Goal: Complete application form

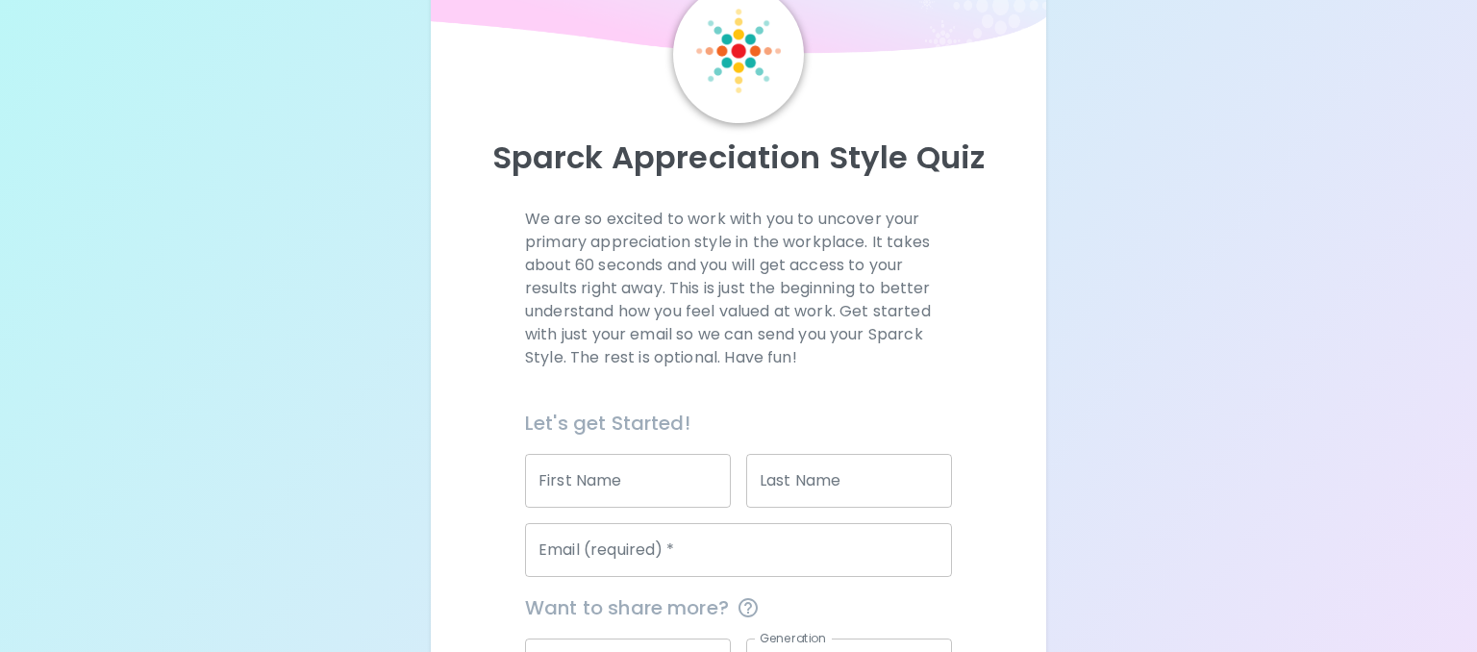
scroll to position [311, 0]
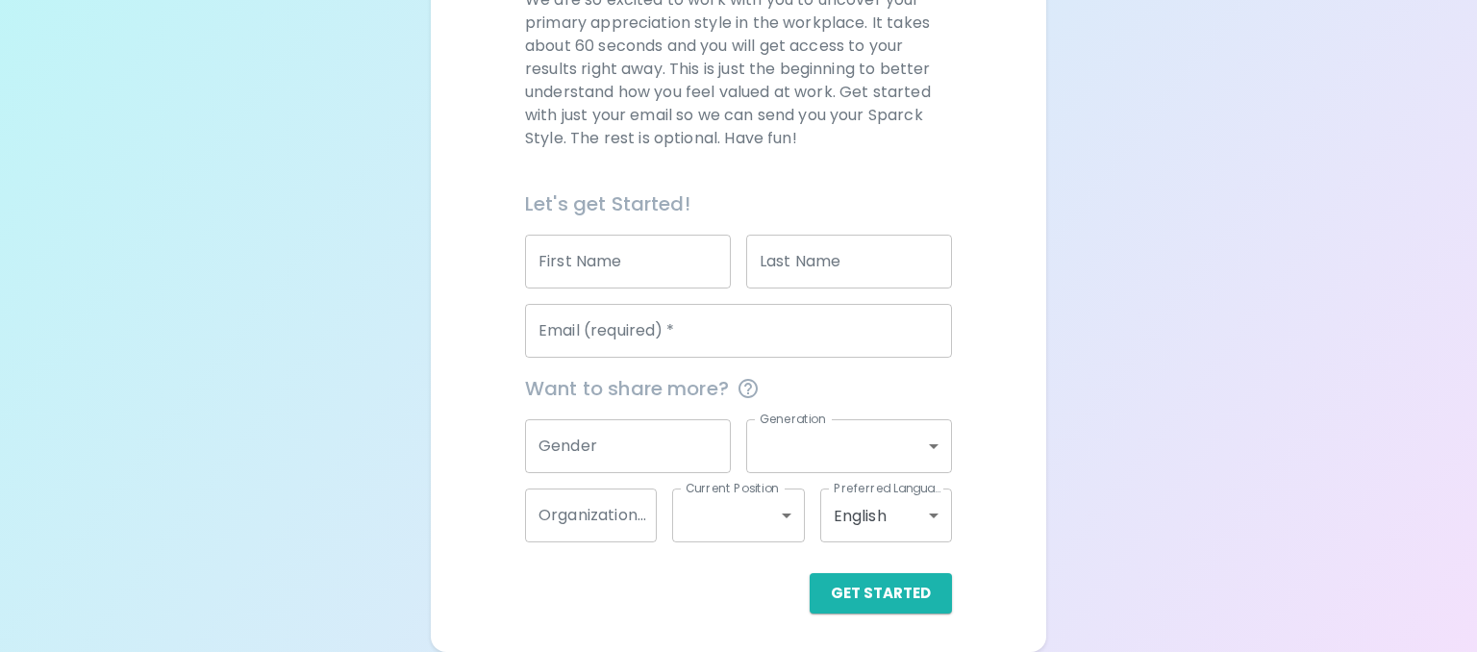
click at [629, 255] on input "First Name" at bounding box center [628, 262] width 206 height 54
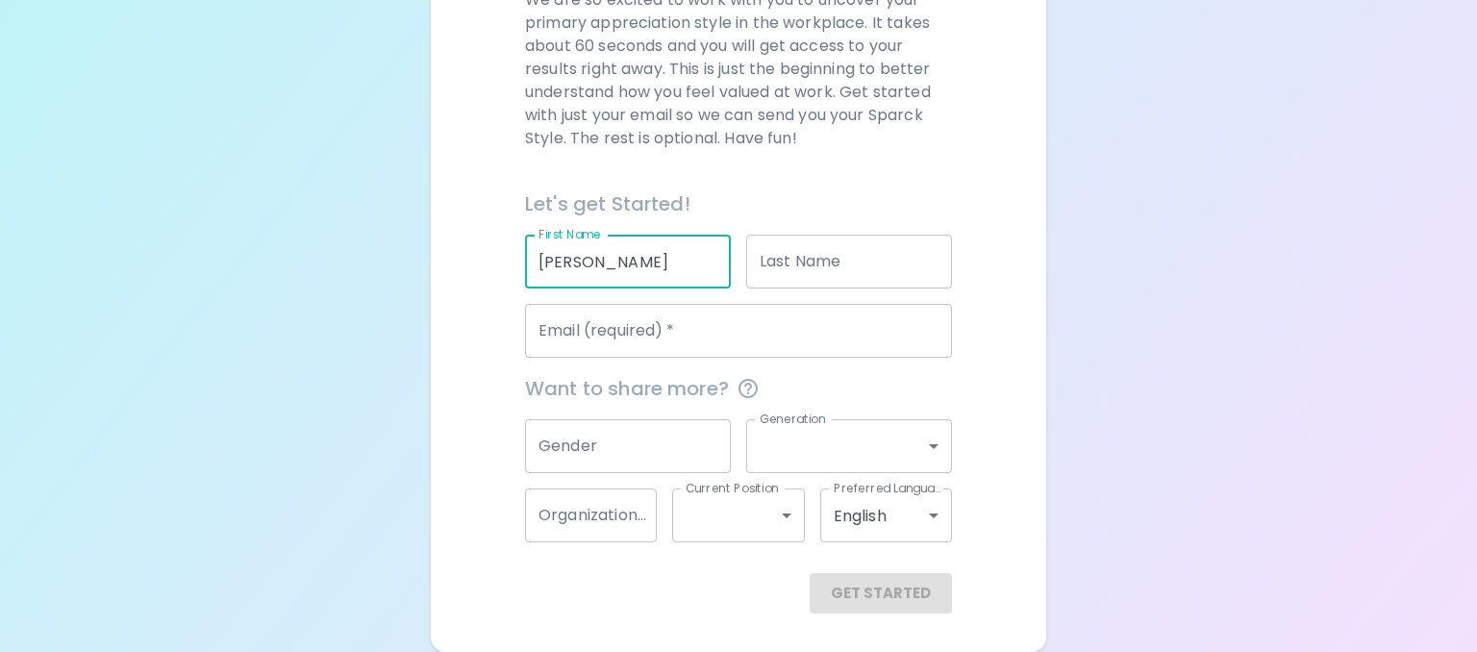
type input "[PERSON_NAME]"
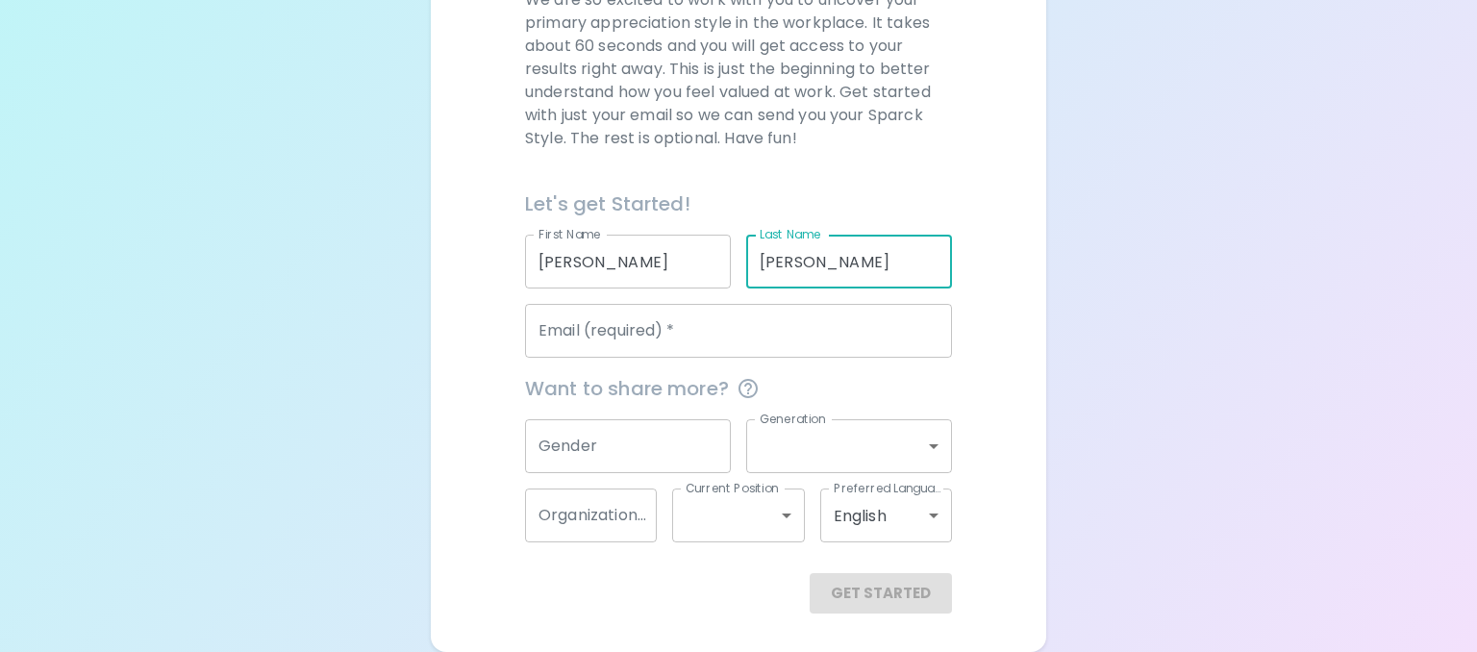
type input "[PERSON_NAME]"
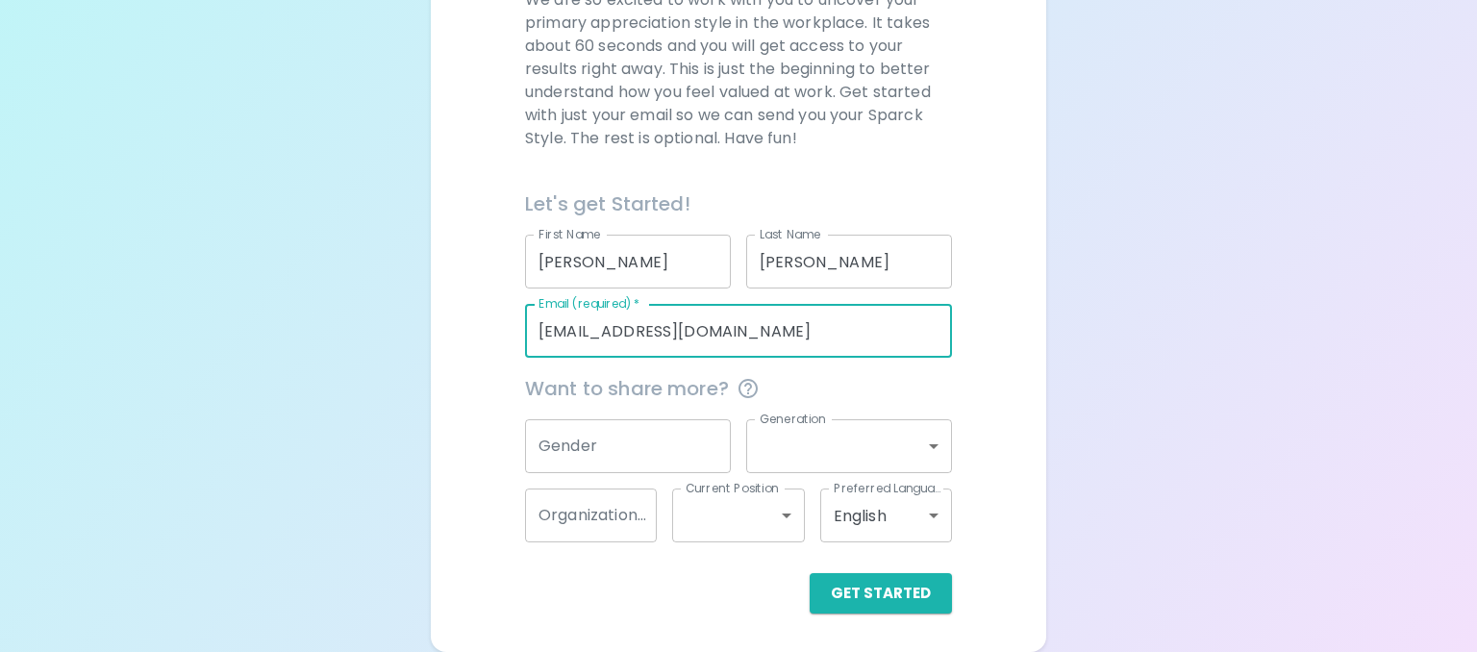
type input "[EMAIL_ADDRESS][DOMAIN_NAME]"
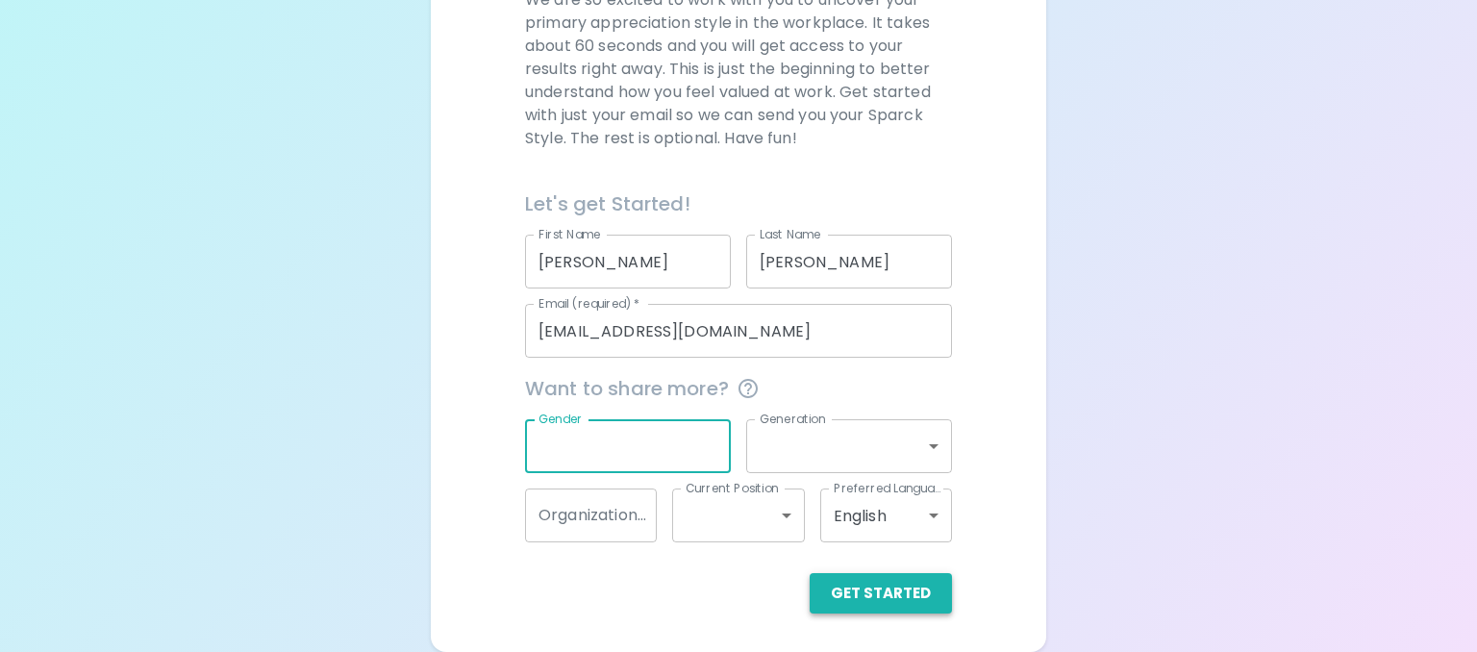
click at [879, 597] on button "Get Started" at bounding box center [881, 593] width 142 height 40
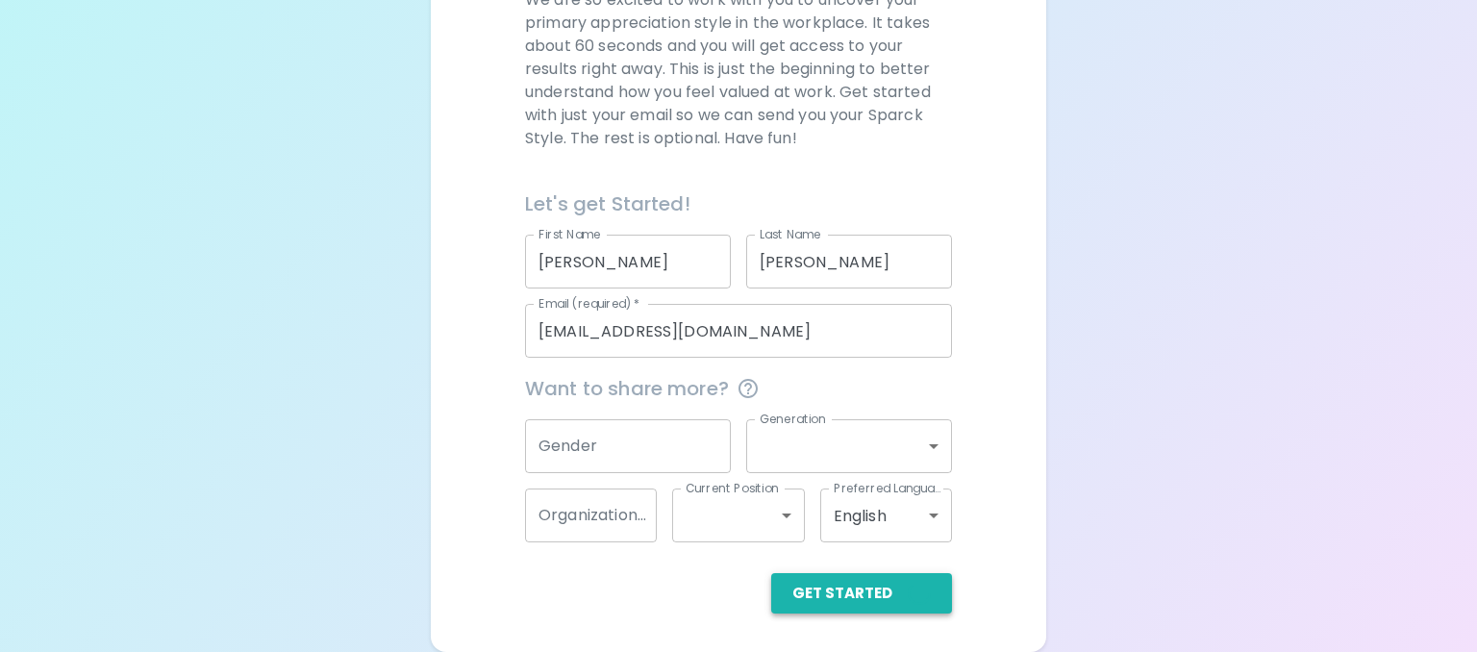
scroll to position [349, 0]
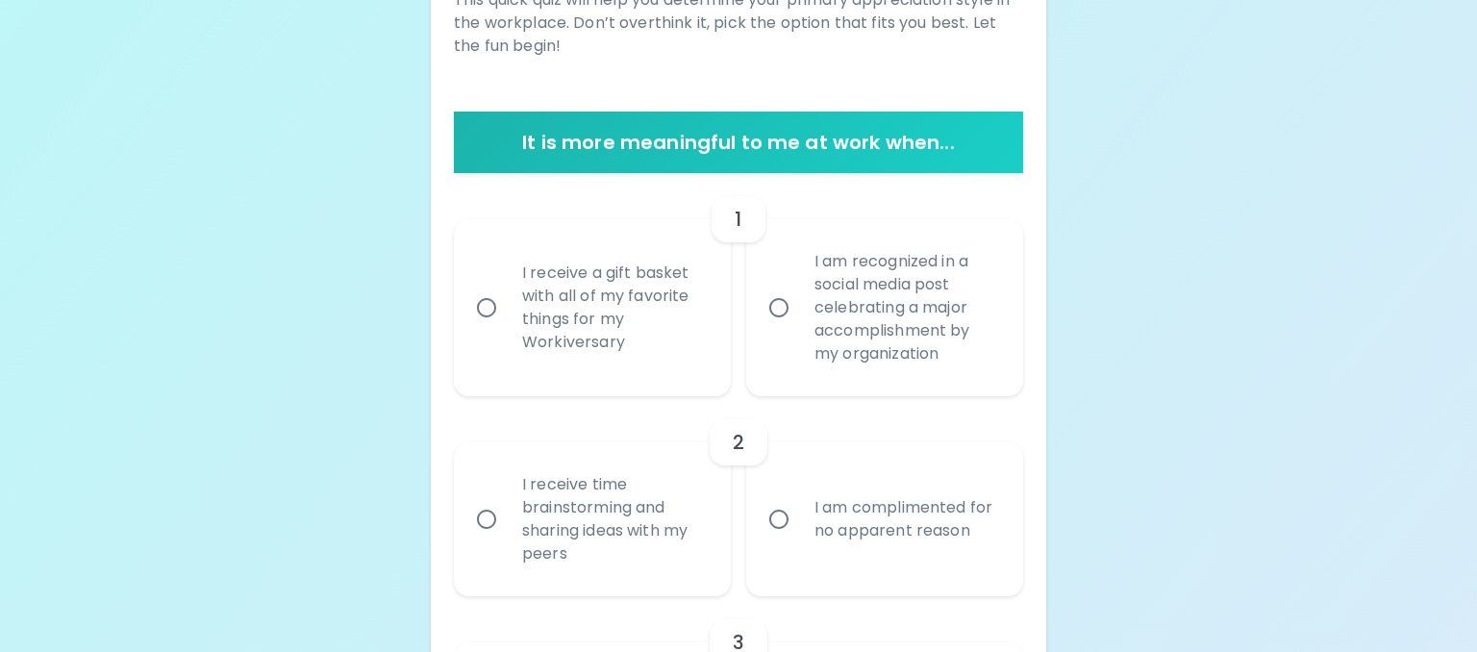
click at [491, 519] on input "I receive time brainstorming and sharing ideas with my peers" at bounding box center [486, 519] width 40 height 40
radio input "true"
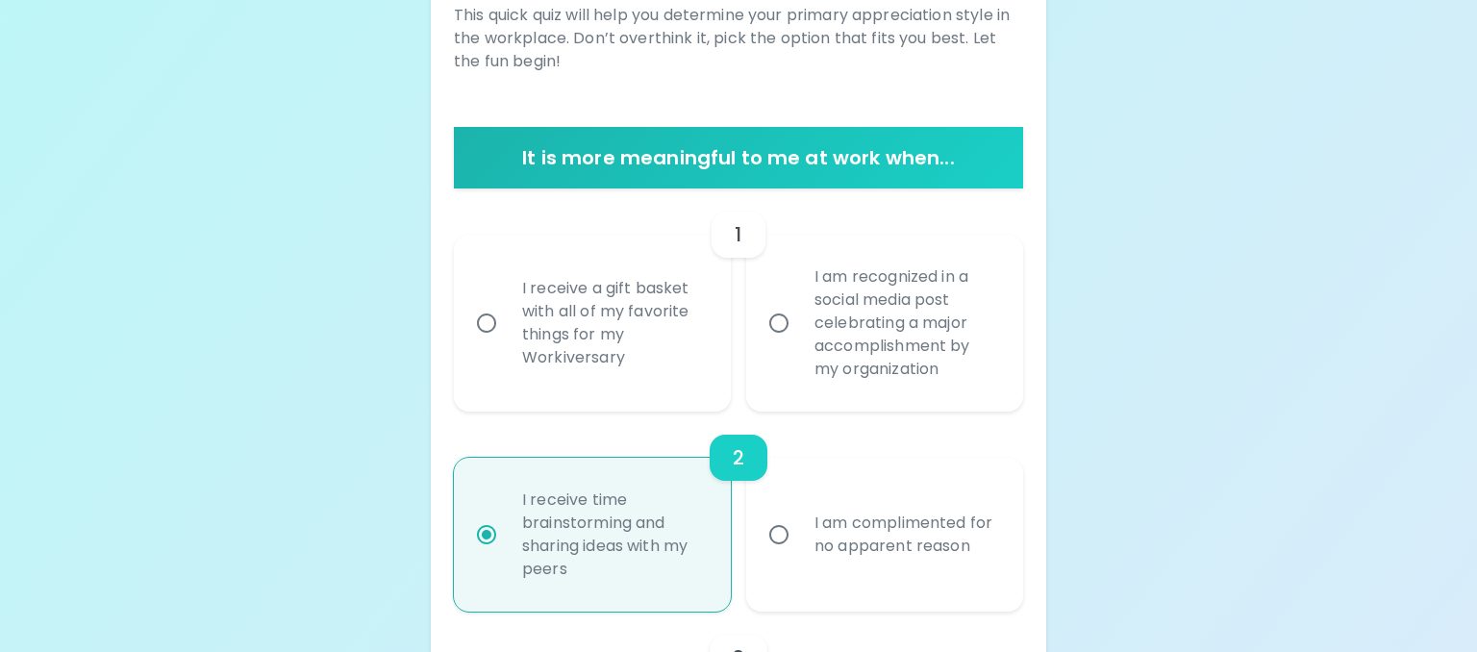
scroll to position [300, 0]
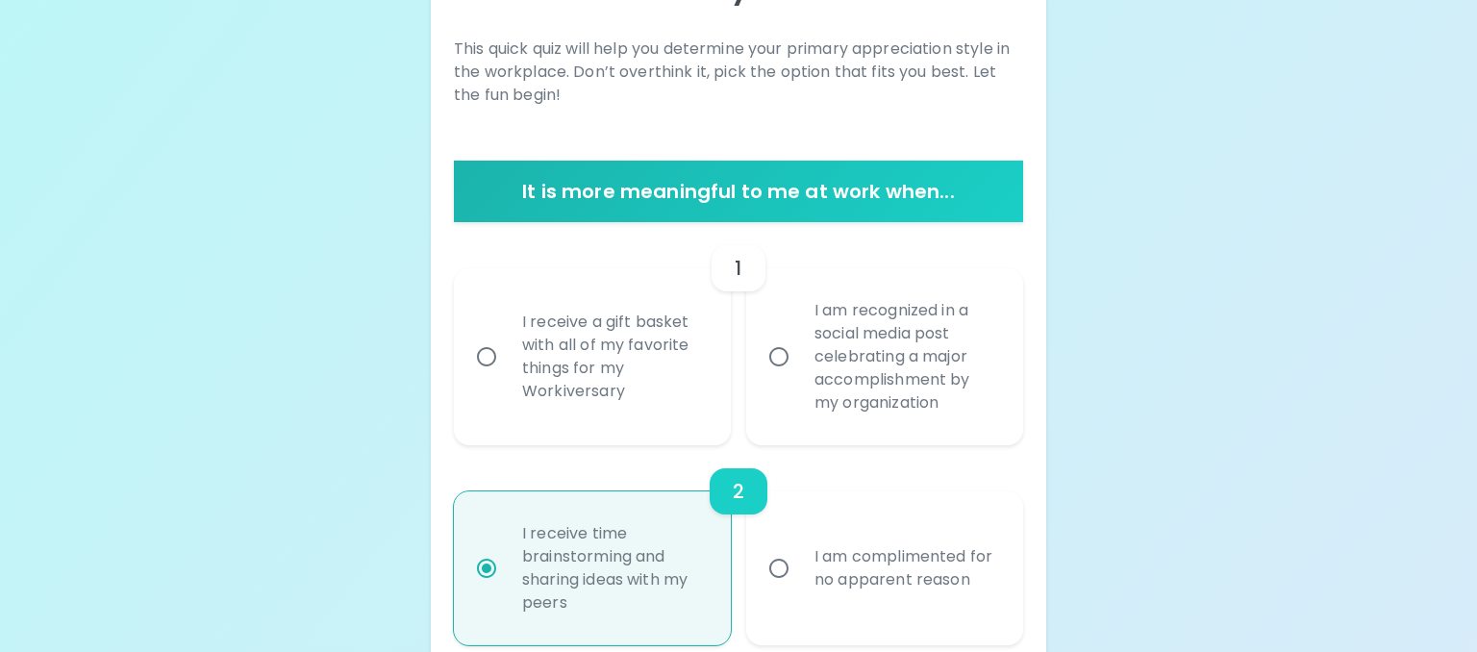
click at [494, 362] on input "I receive a gift basket with all of my favorite things for my Workiversary" at bounding box center [486, 357] width 40 height 40
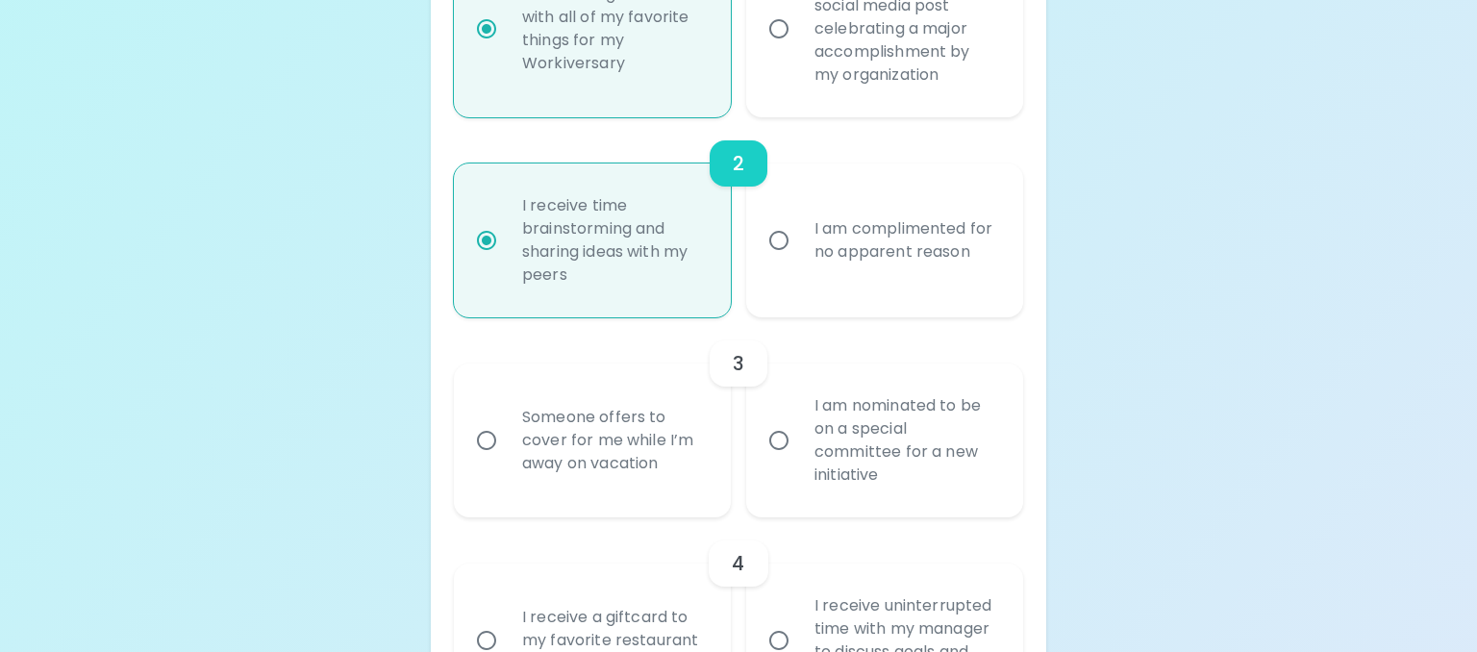
scroll to position [657, 0]
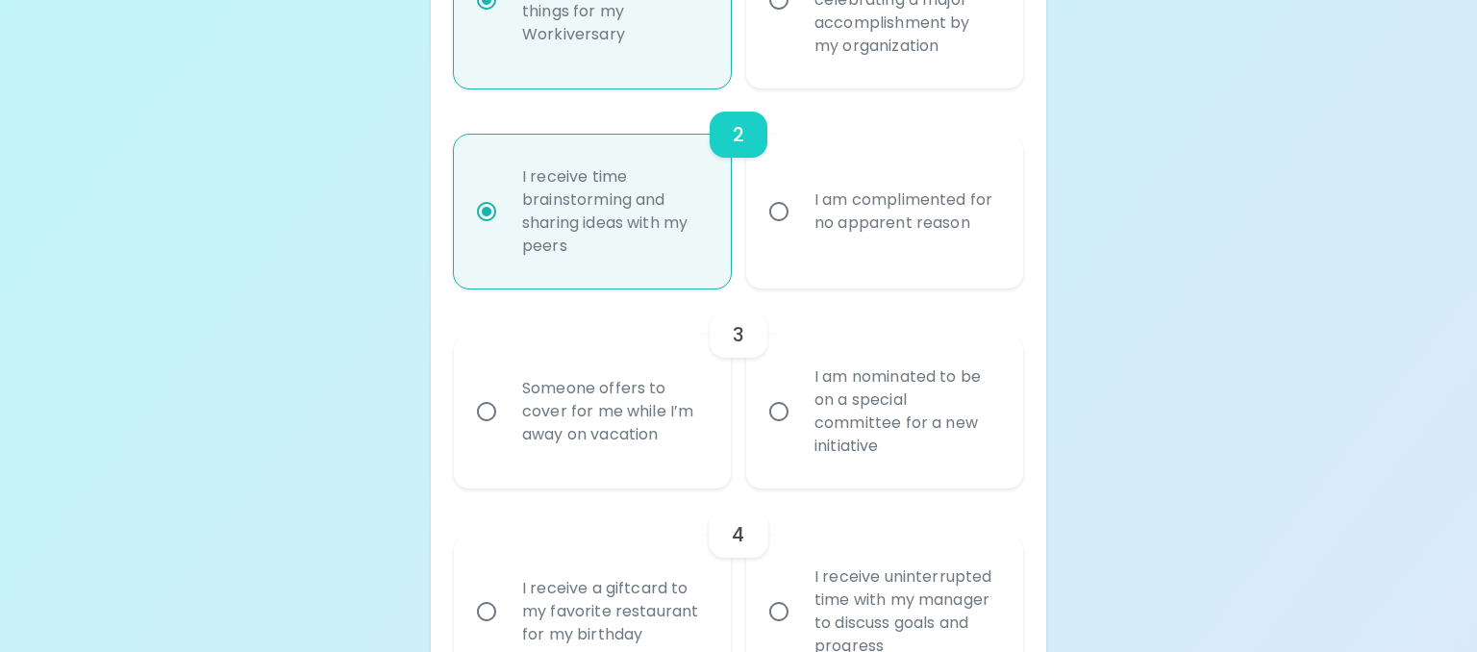
radio input "true"
click at [780, 413] on input "I am nominated to be on a special committee for a new initiative" at bounding box center [779, 411] width 40 height 40
radio input "false"
radio input "true"
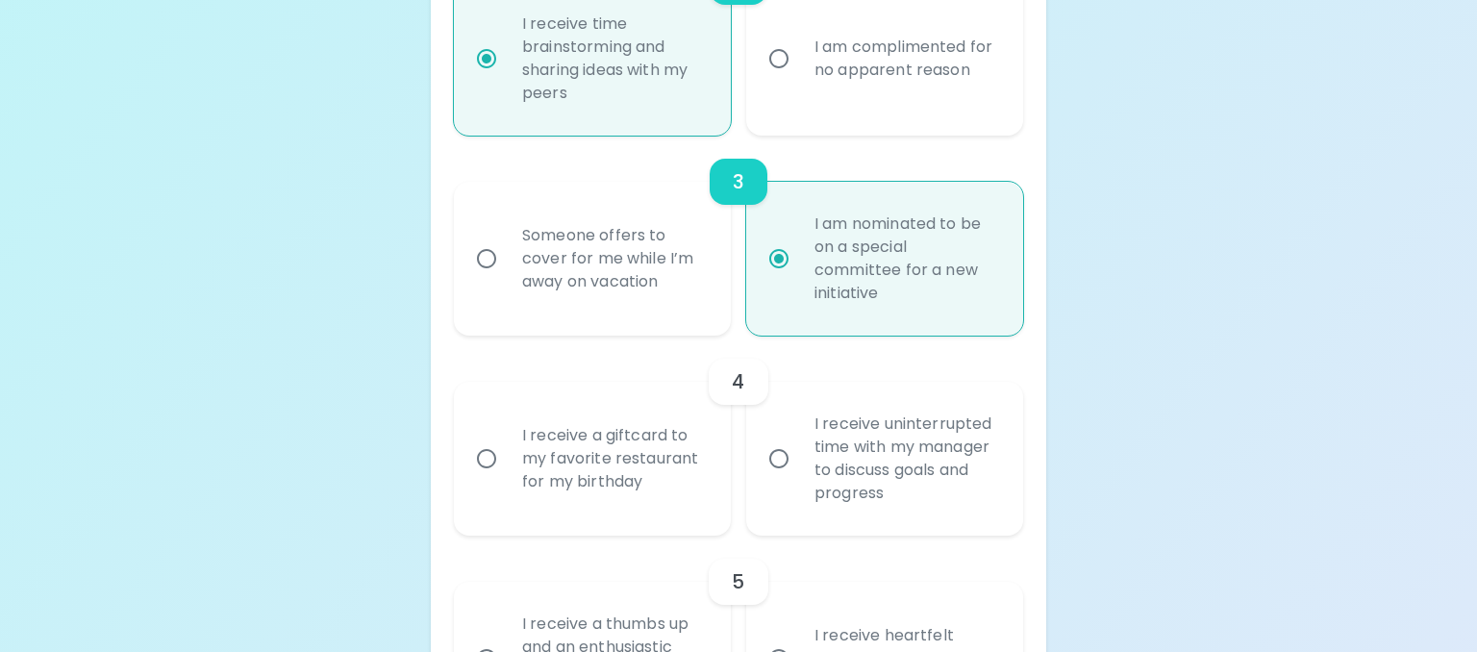
scroll to position [811, 0]
radio input "true"
click at [773, 452] on input "I receive uninterrupted time with my manager to discuss goals and progress" at bounding box center [779, 458] width 40 height 40
radio input "false"
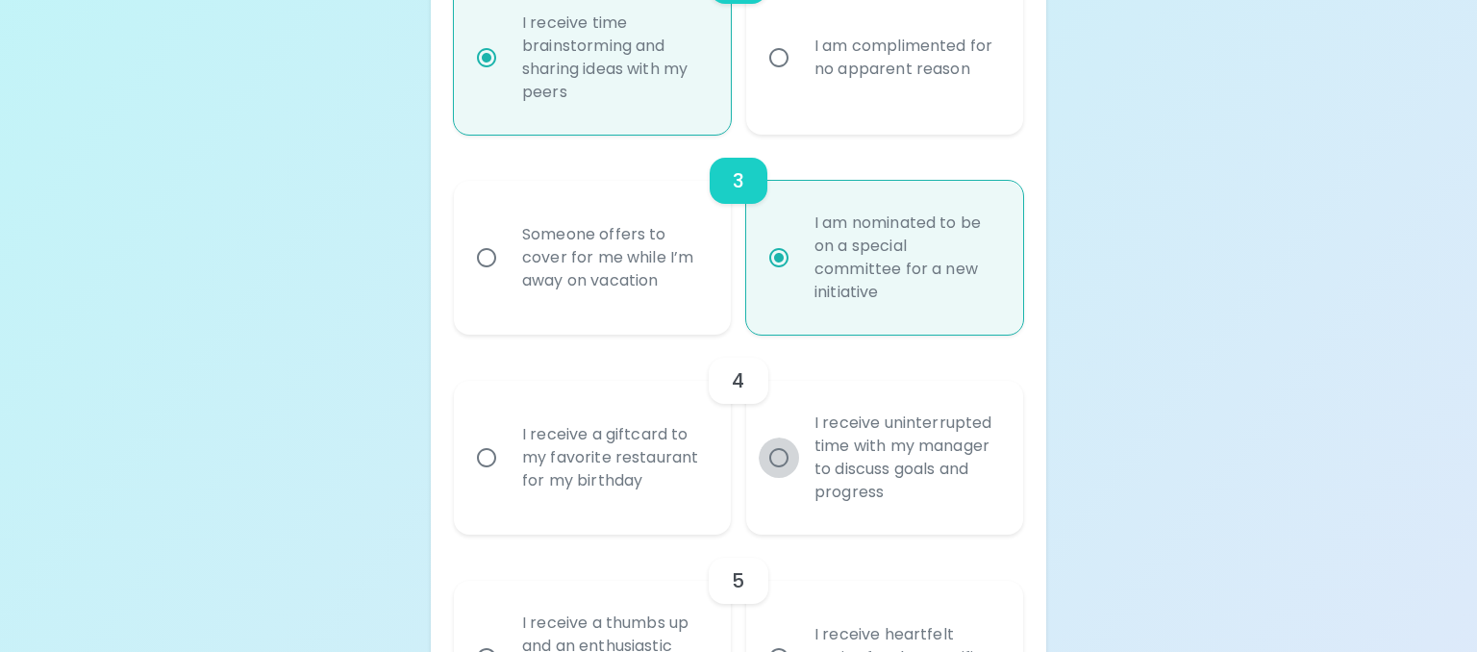
radio input "false"
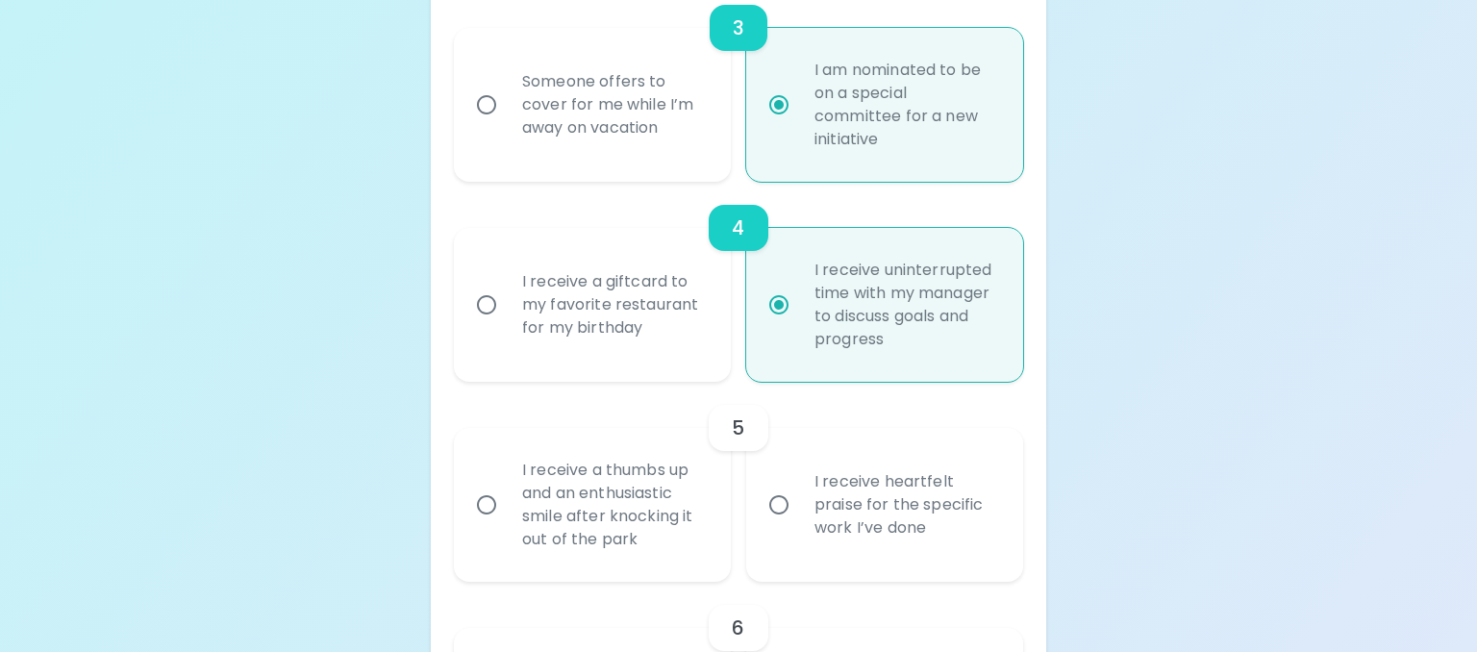
scroll to position [965, 0]
radio input "true"
click at [774, 497] on input "I receive heartfelt praise for the specific work I’ve done" at bounding box center [779, 504] width 40 height 40
radio input "false"
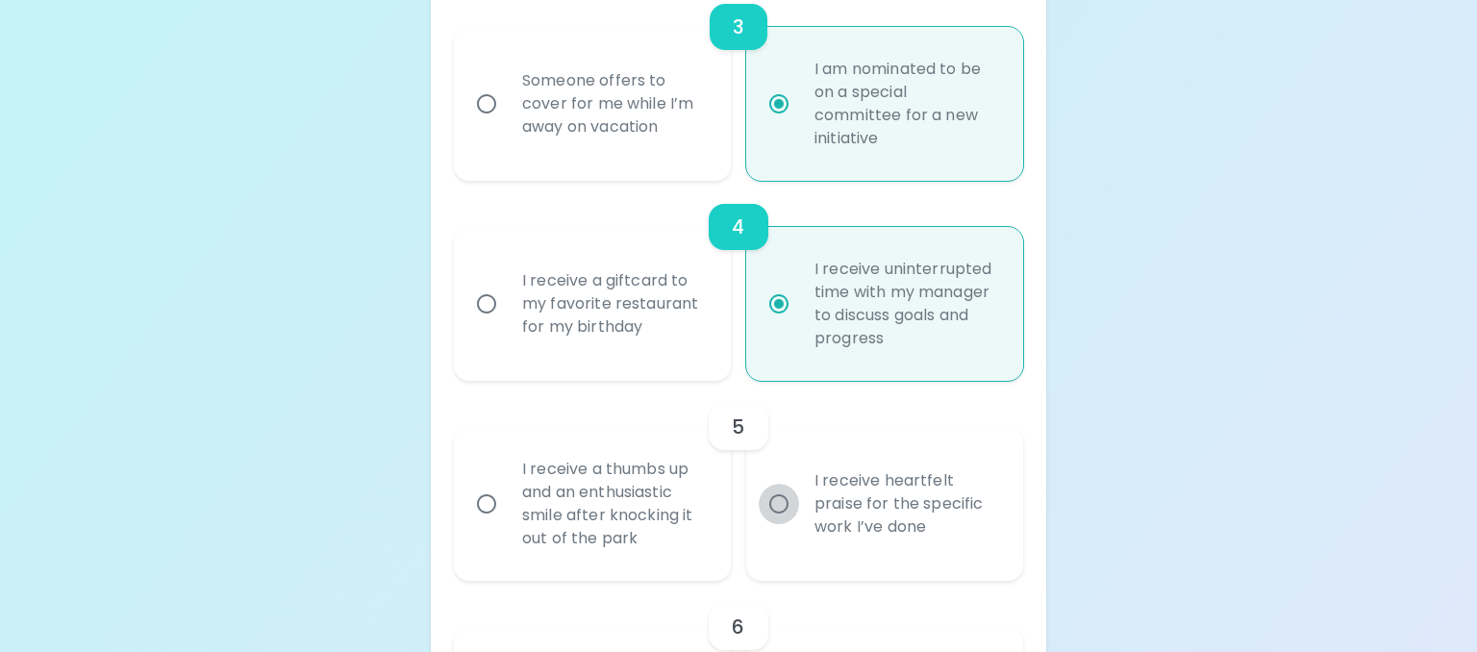
radio input "false"
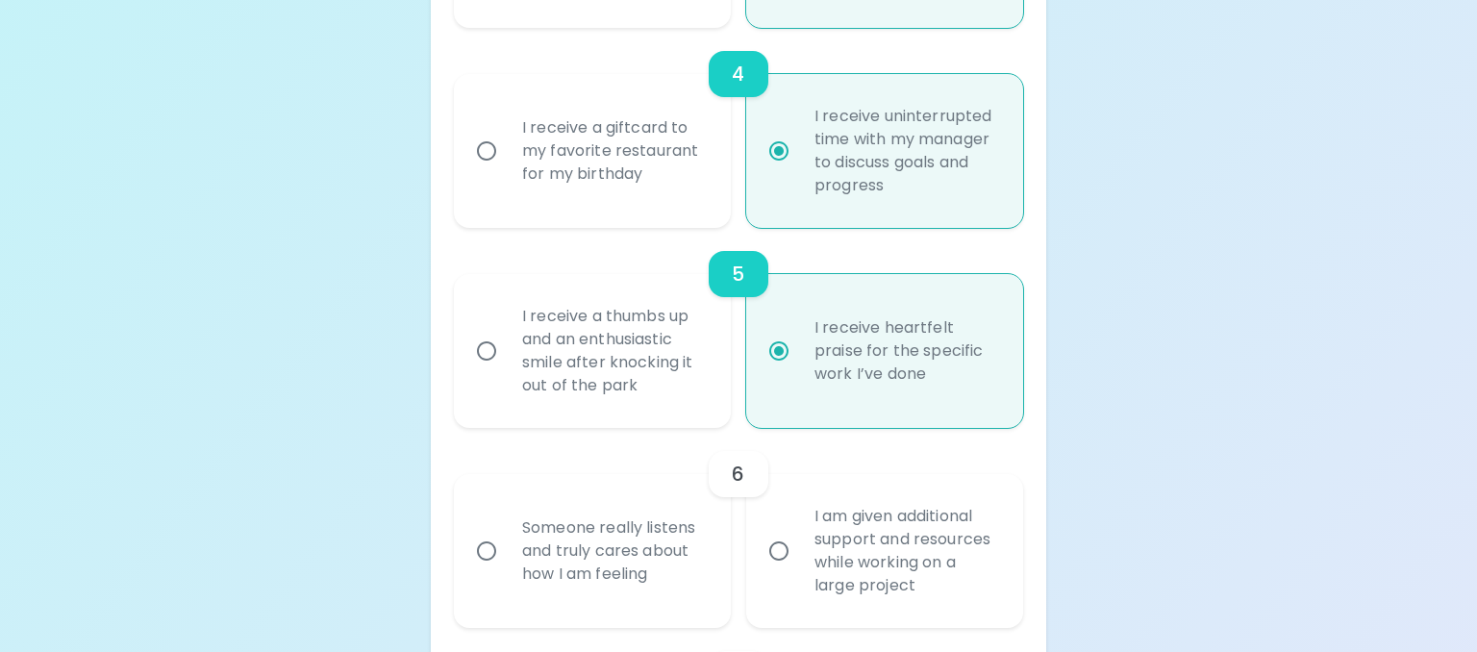
scroll to position [1119, 0]
radio input "true"
click at [776, 549] on input "I am given additional support and resources while working on a large project" at bounding box center [779, 550] width 40 height 40
radio input "false"
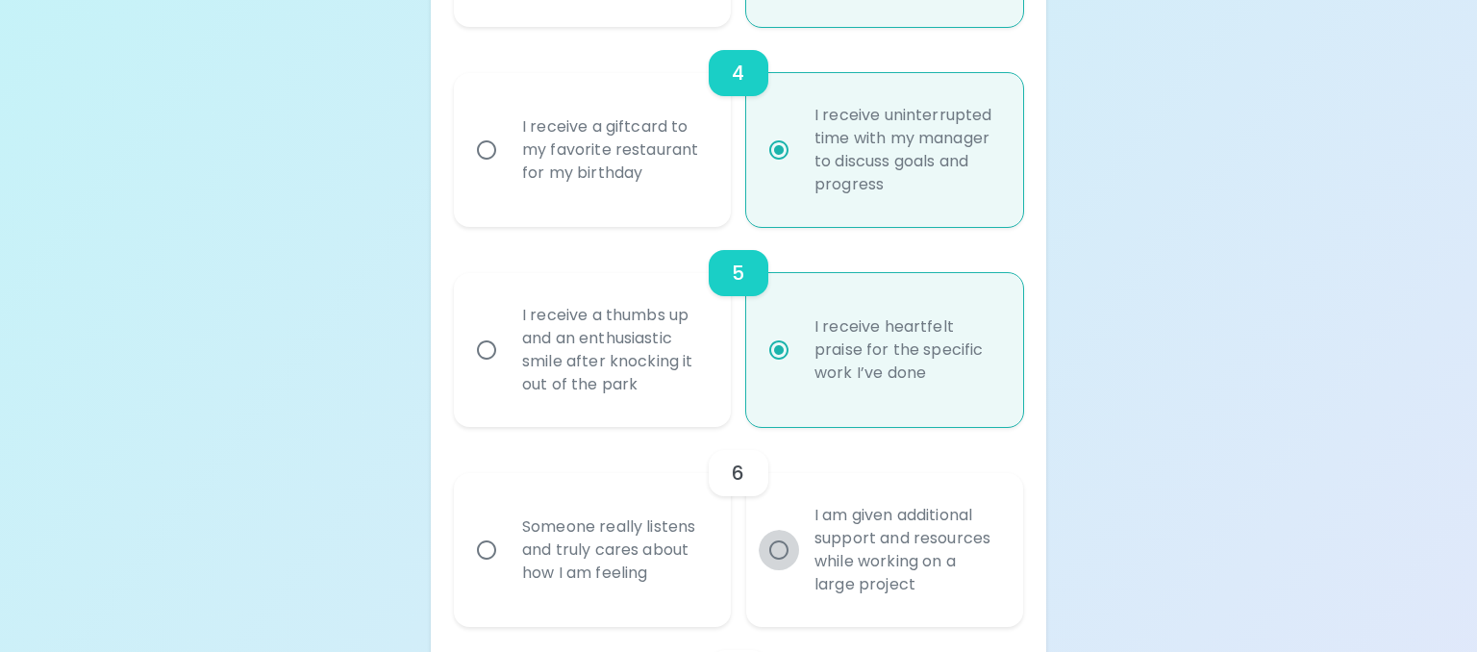
radio input "false"
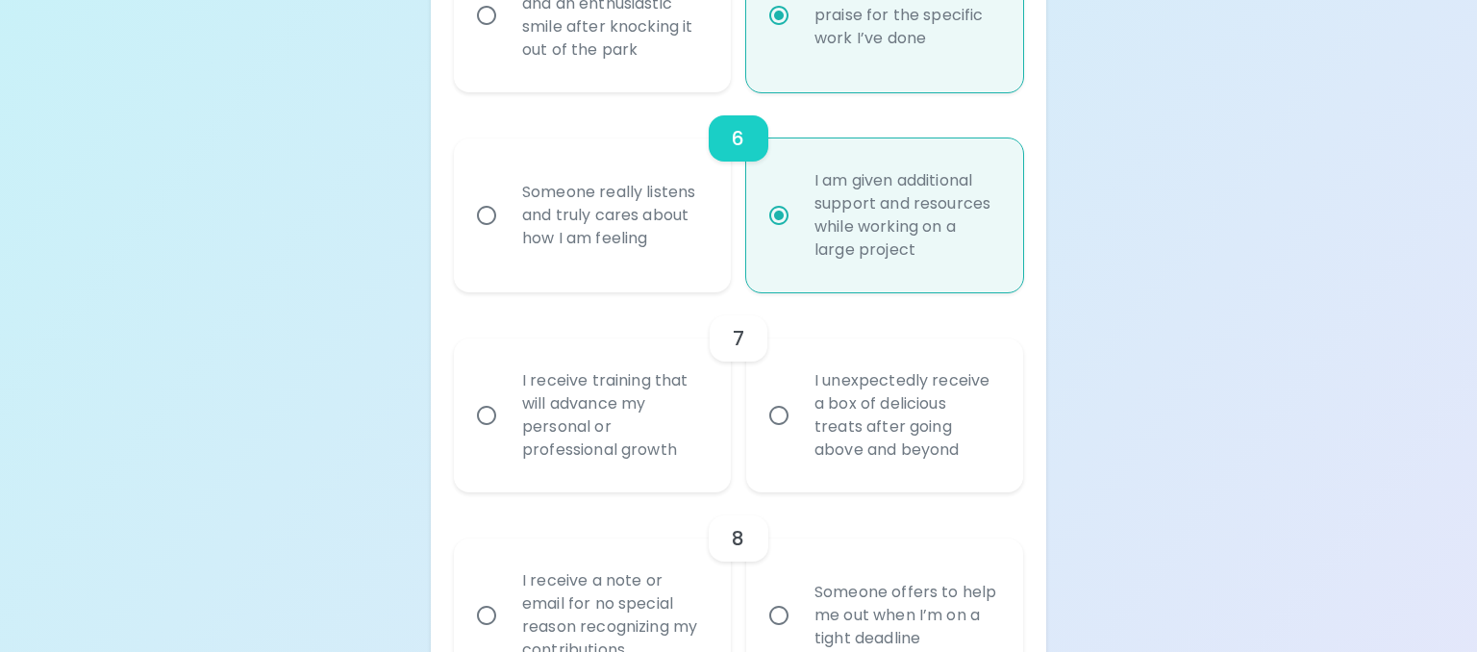
scroll to position [1475, 0]
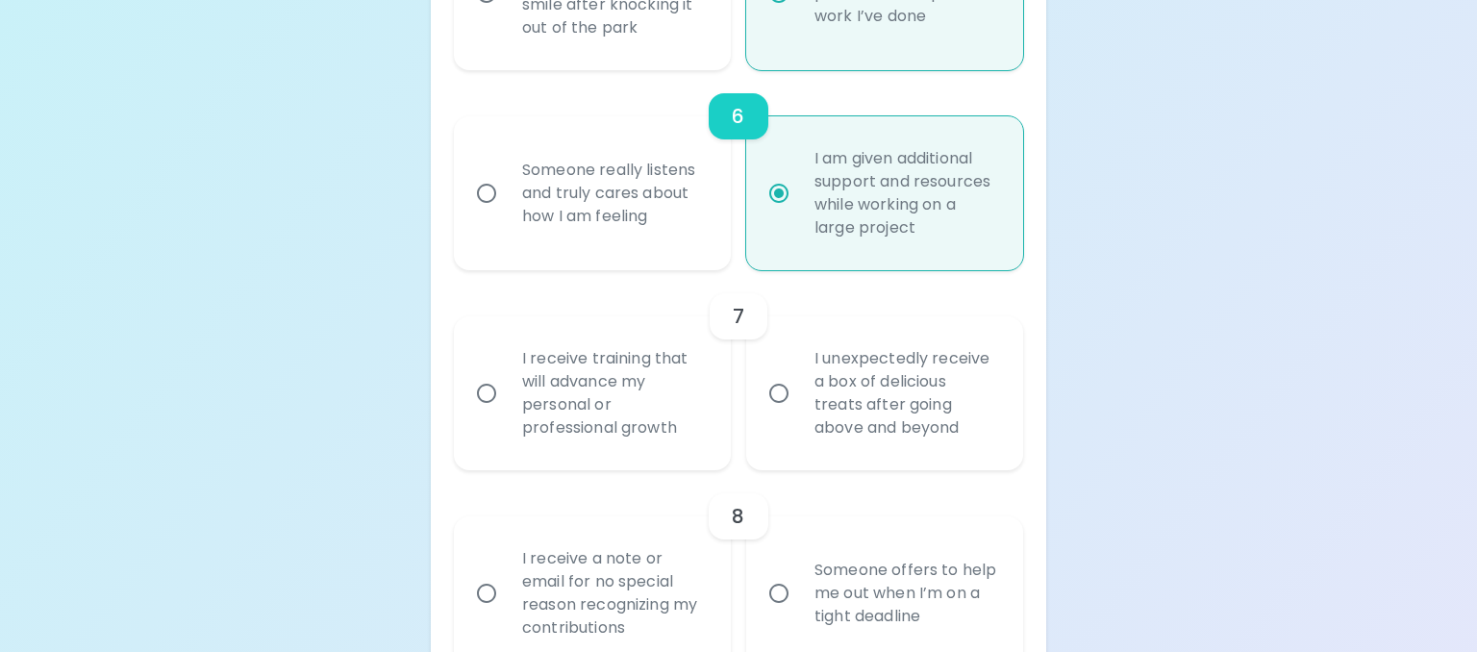
radio input "true"
click at [487, 388] on input "I receive training that will advance my personal or professional growth" at bounding box center [486, 393] width 40 height 40
radio input "false"
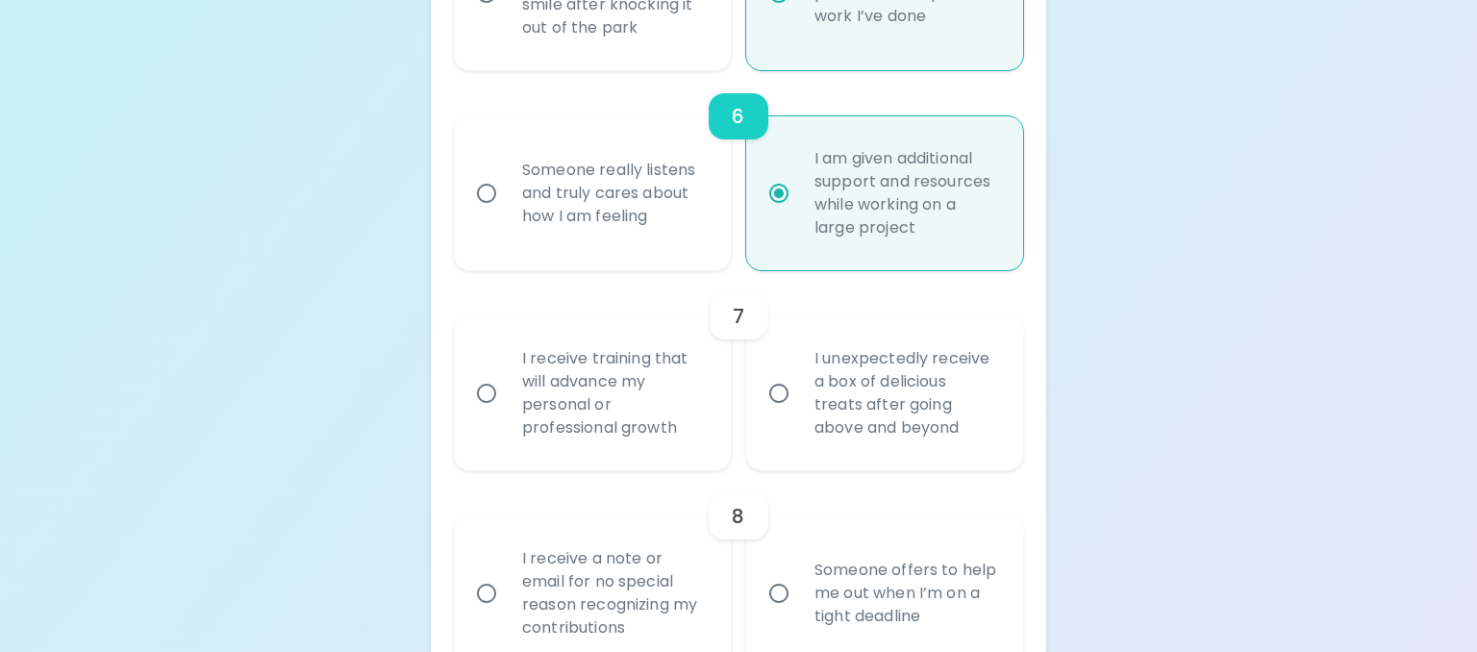
radio input "false"
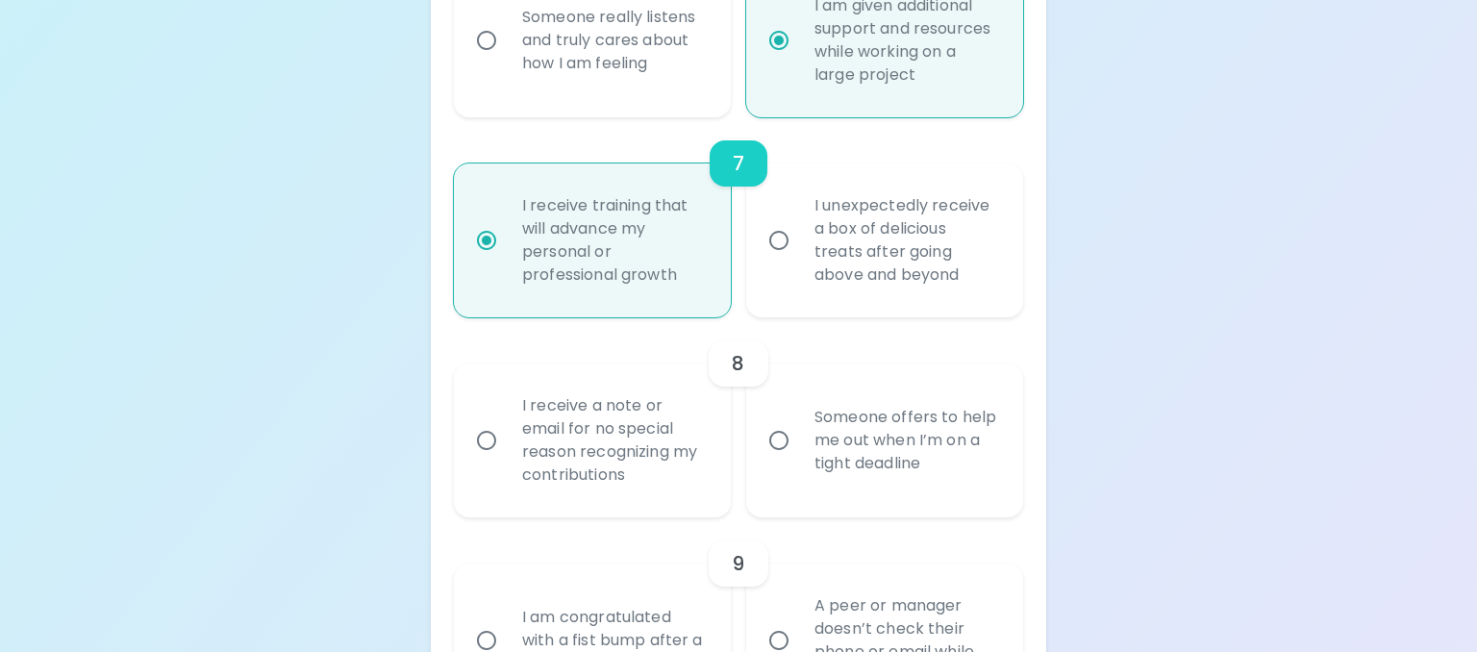
scroll to position [1629, 0]
radio input "true"
click at [769, 439] on input "Someone offers to help me out when I’m on a tight deadline" at bounding box center [779, 439] width 40 height 40
radio input "false"
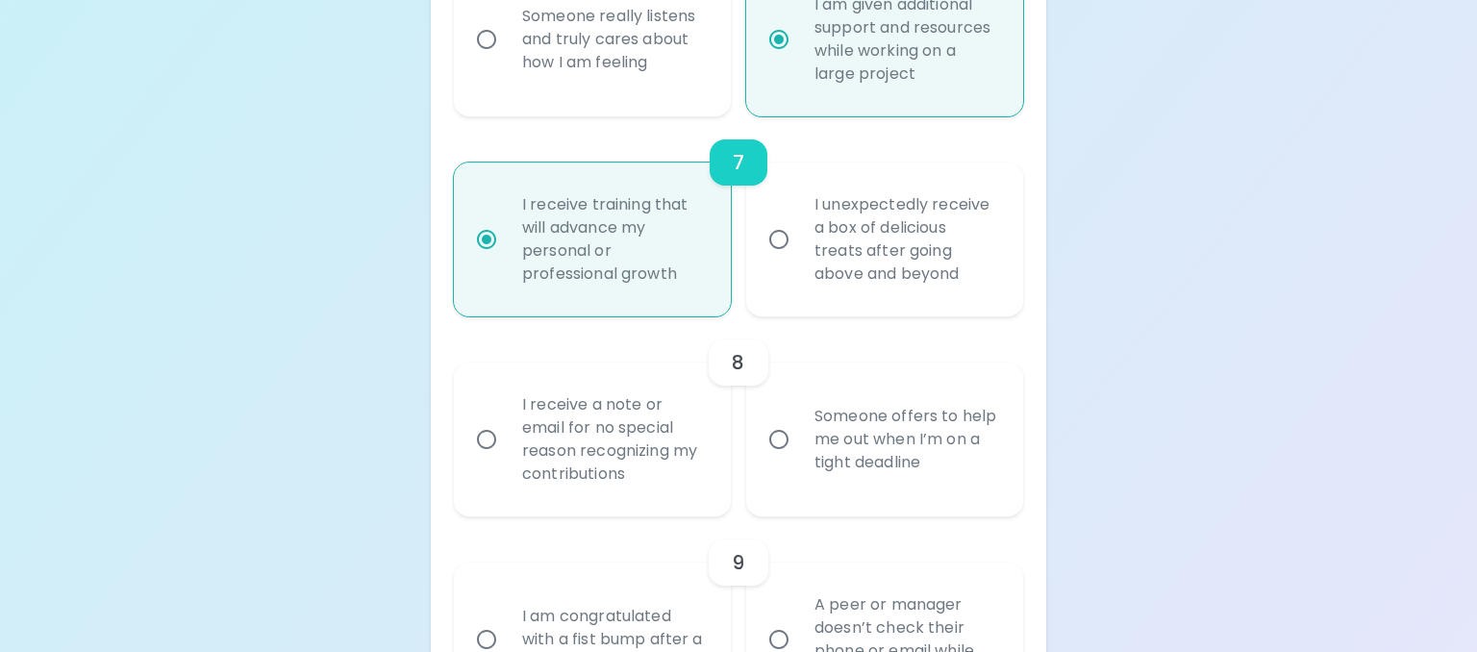
radio input "false"
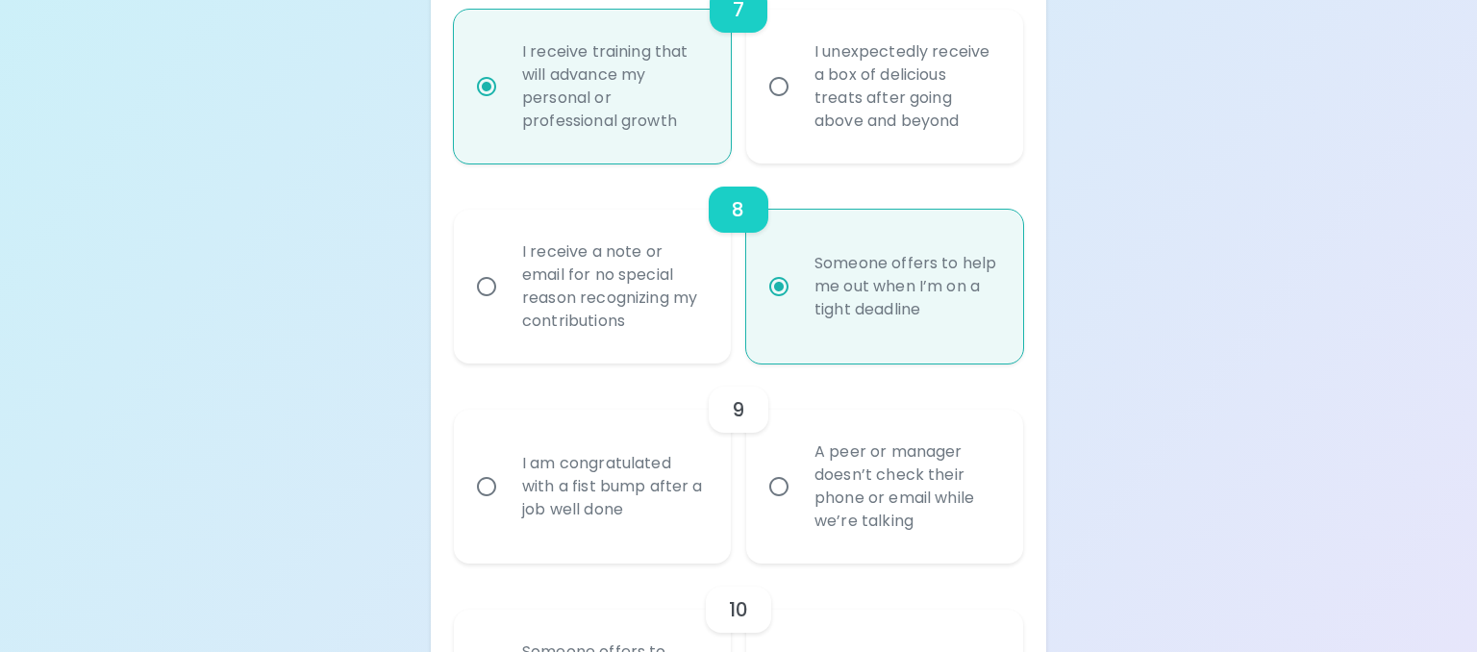
scroll to position [1783, 0]
radio input "true"
click at [777, 485] on input "A peer or manager doesn’t check their phone or email while we’re talking" at bounding box center [779, 486] width 40 height 40
radio input "false"
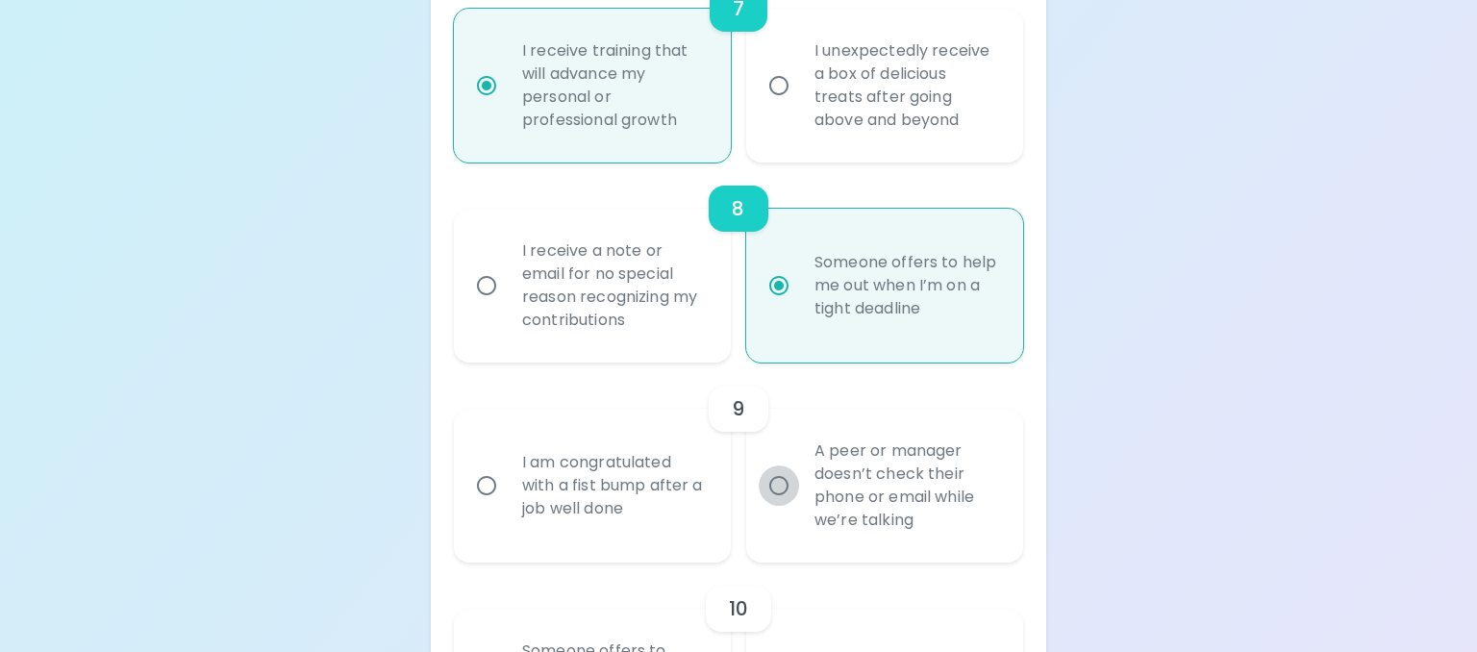
radio input "false"
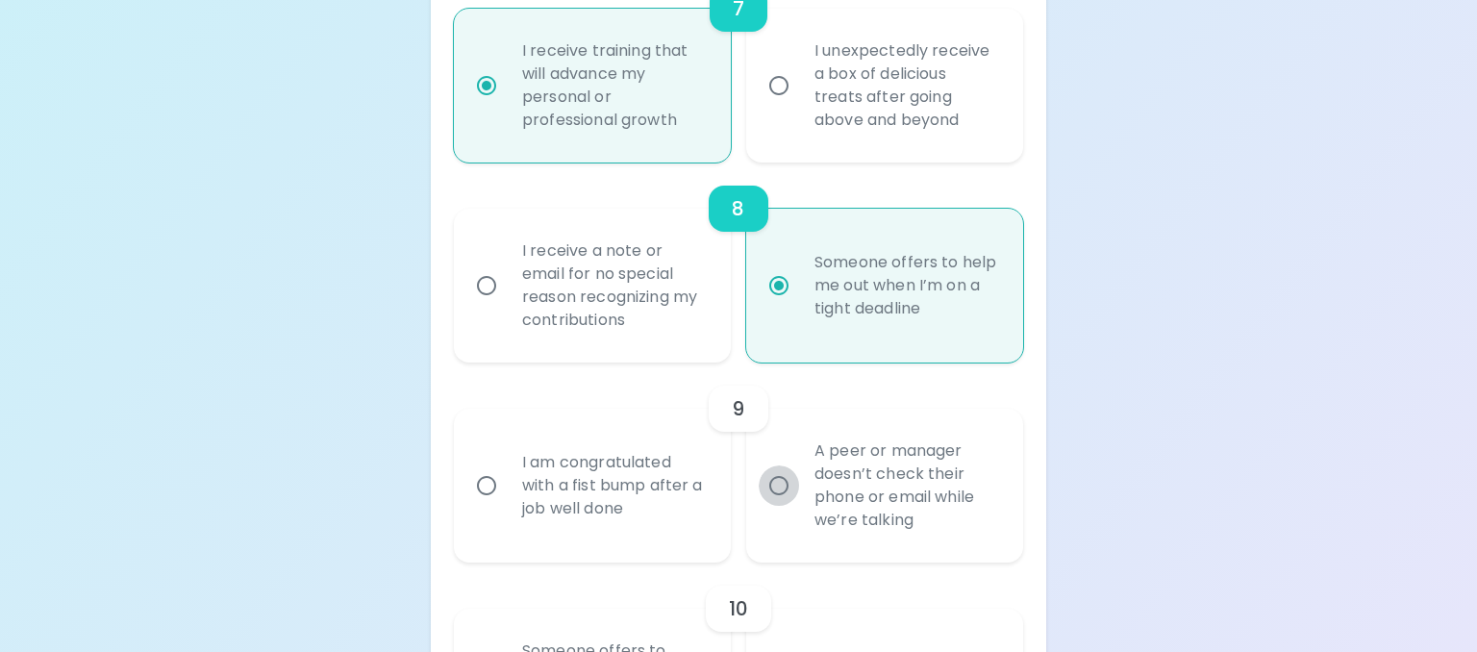
radio input "false"
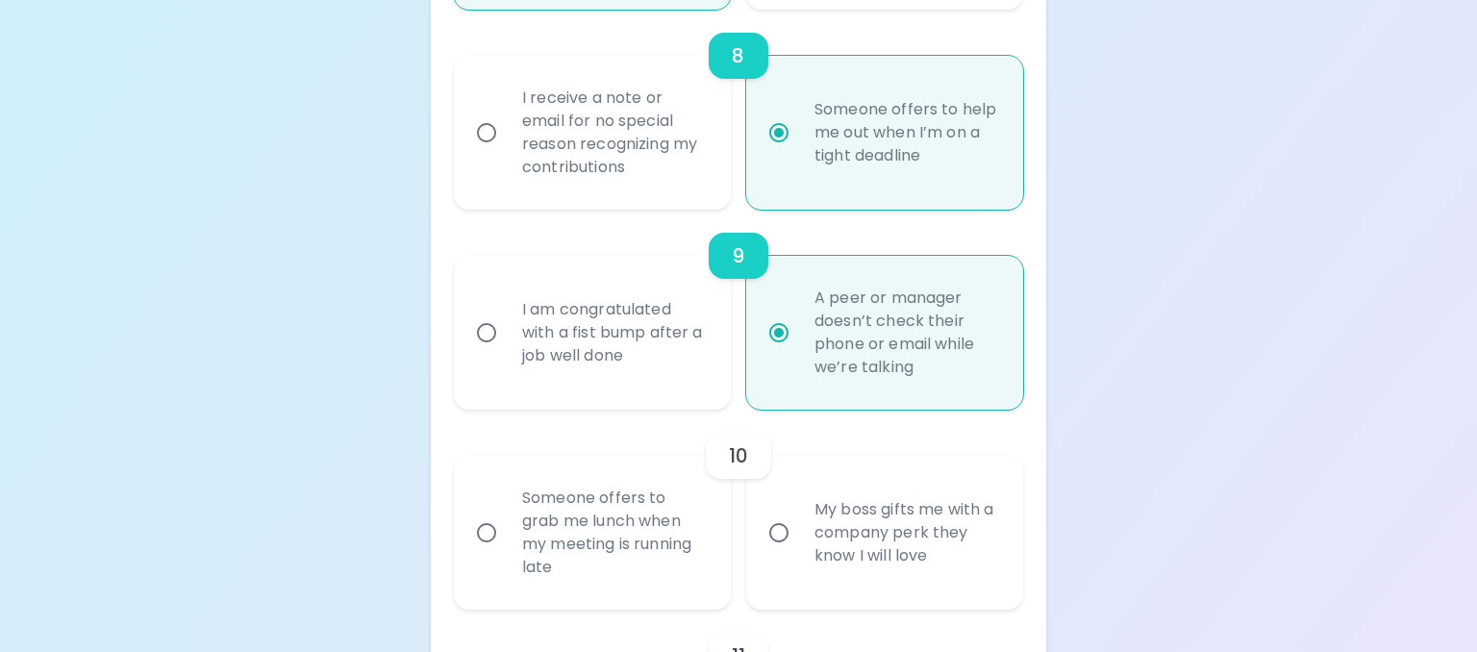
scroll to position [1937, 0]
radio input "true"
click at [498, 529] on input "Someone offers to grab me lunch when my meeting is running late" at bounding box center [486, 532] width 40 height 40
radio input "false"
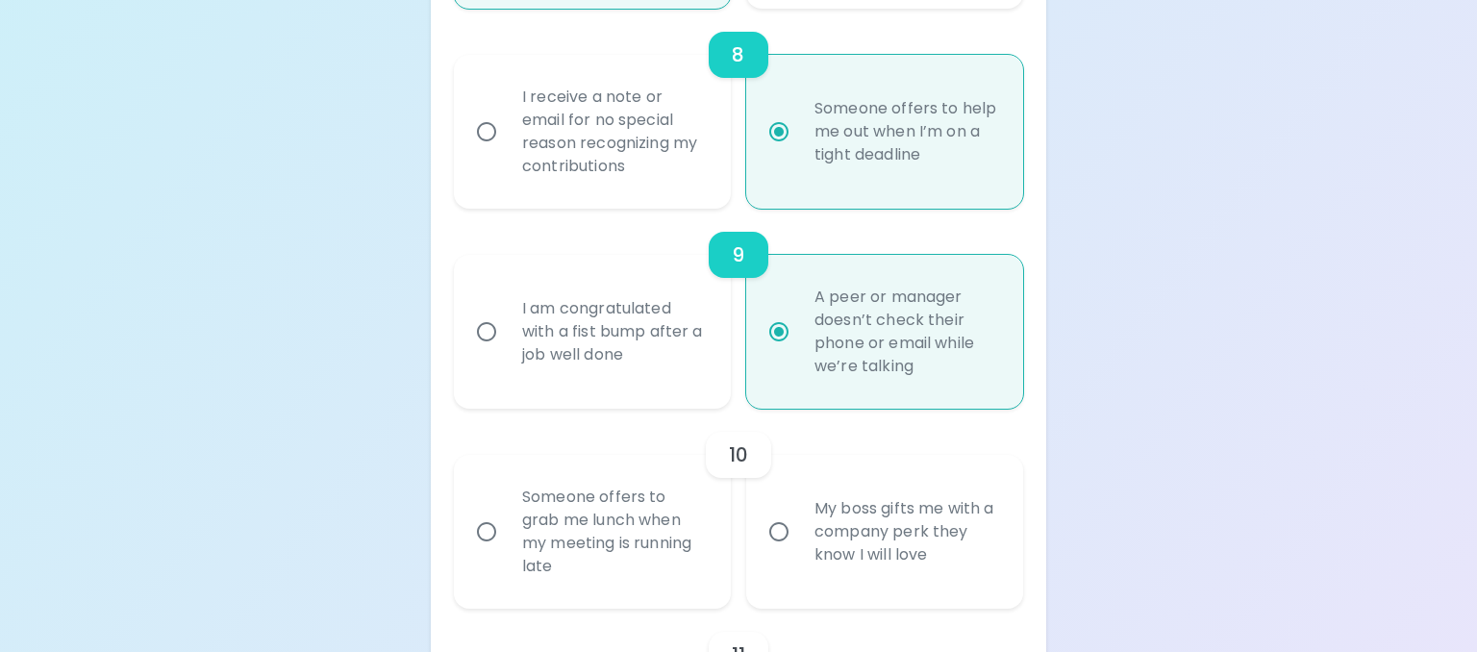
radio input "false"
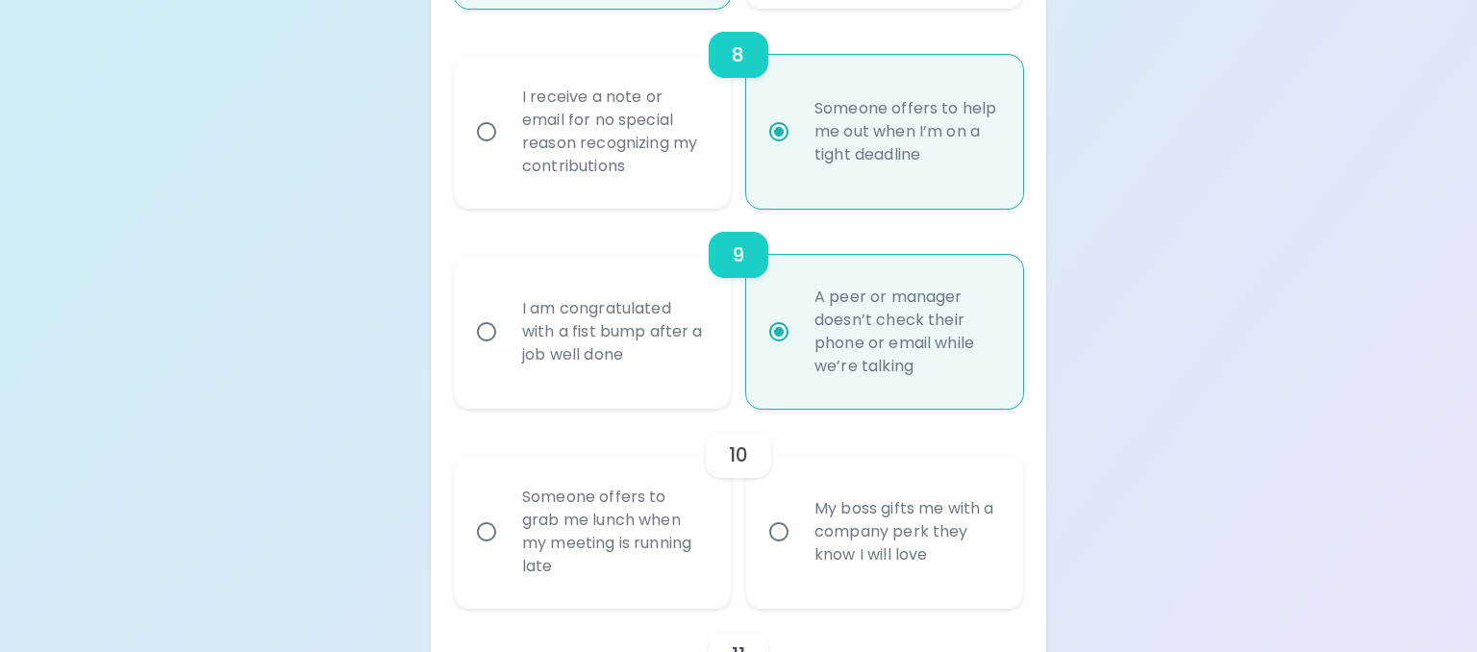
radio input "false"
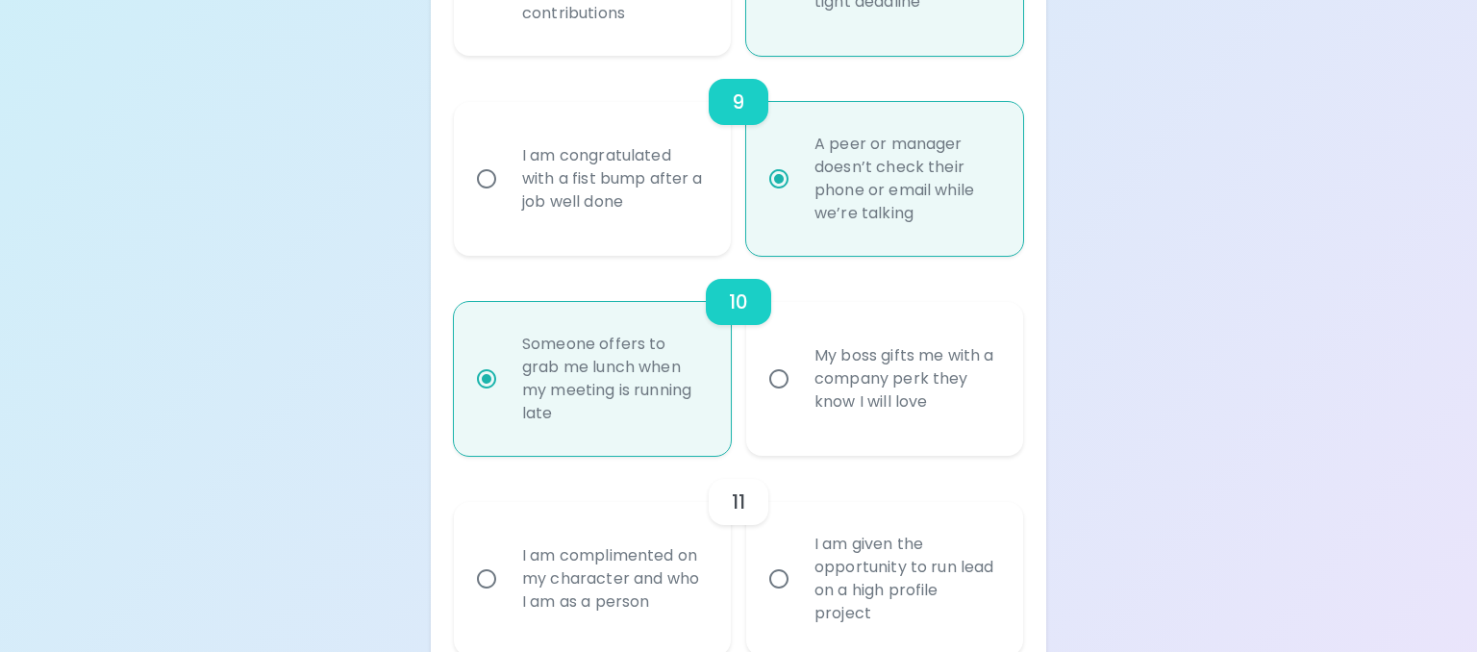
scroll to position [2091, 0]
radio input "true"
click at [782, 574] on input "I am given the opportunity to run lead on a high profile project" at bounding box center [779, 578] width 40 height 40
radio input "false"
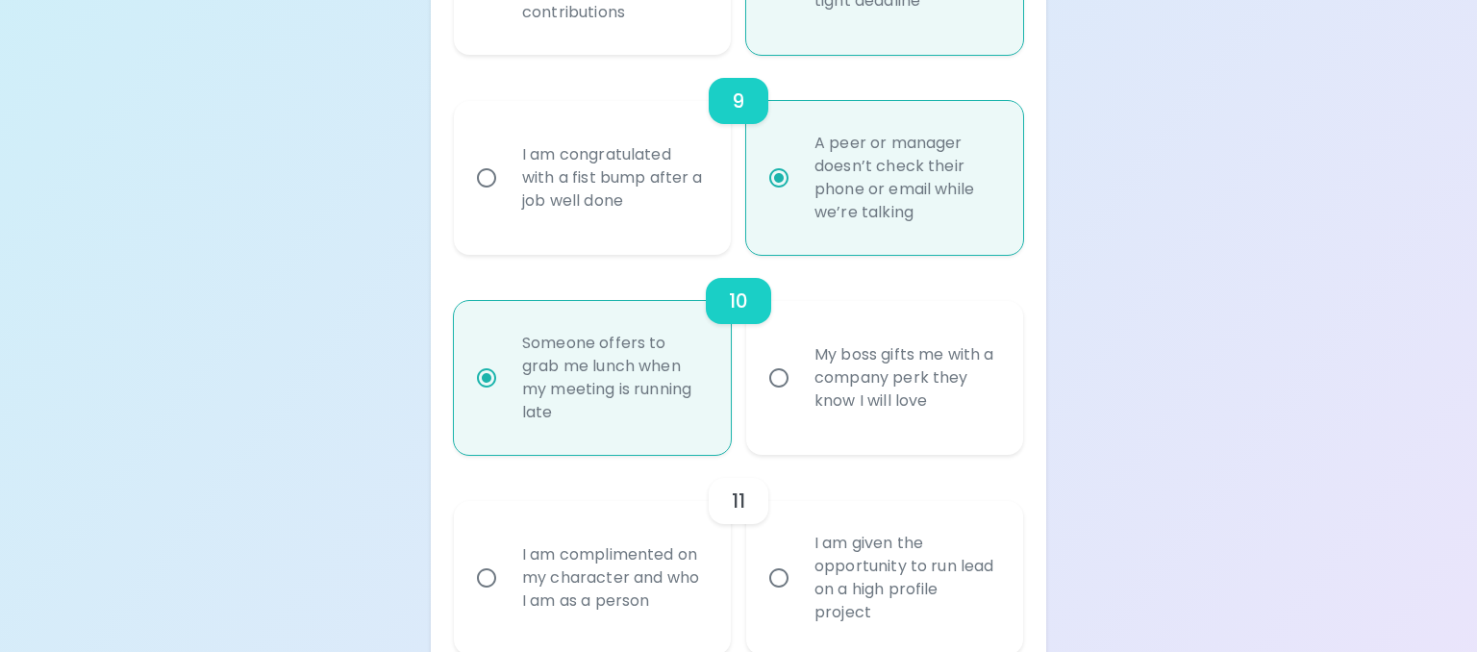
radio input "false"
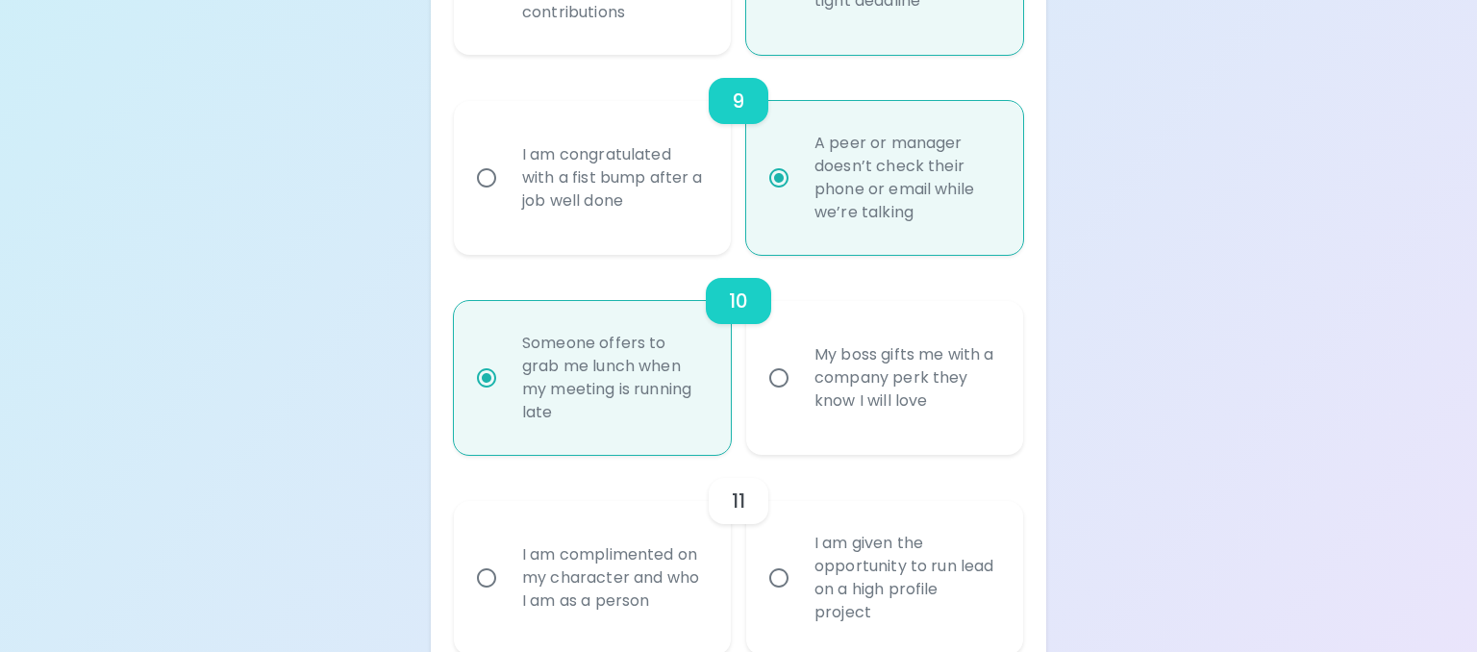
radio input "false"
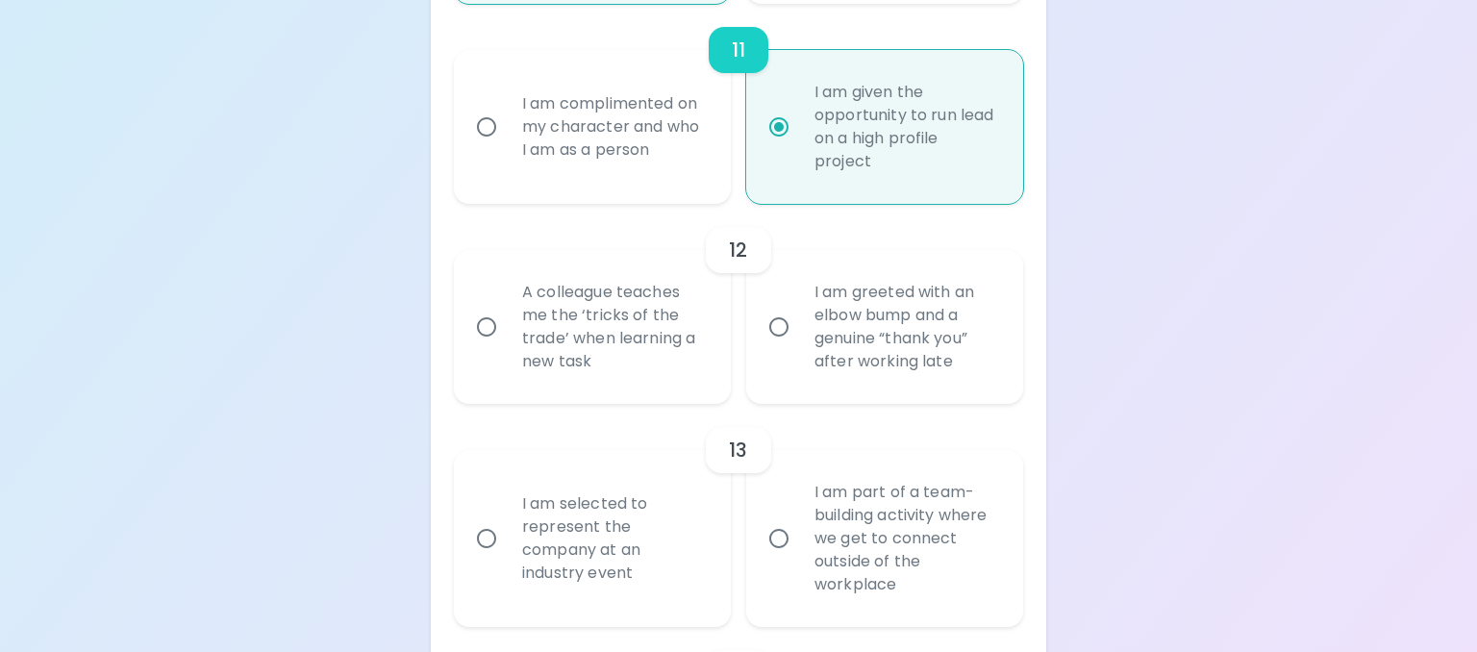
scroll to position [2550, 0]
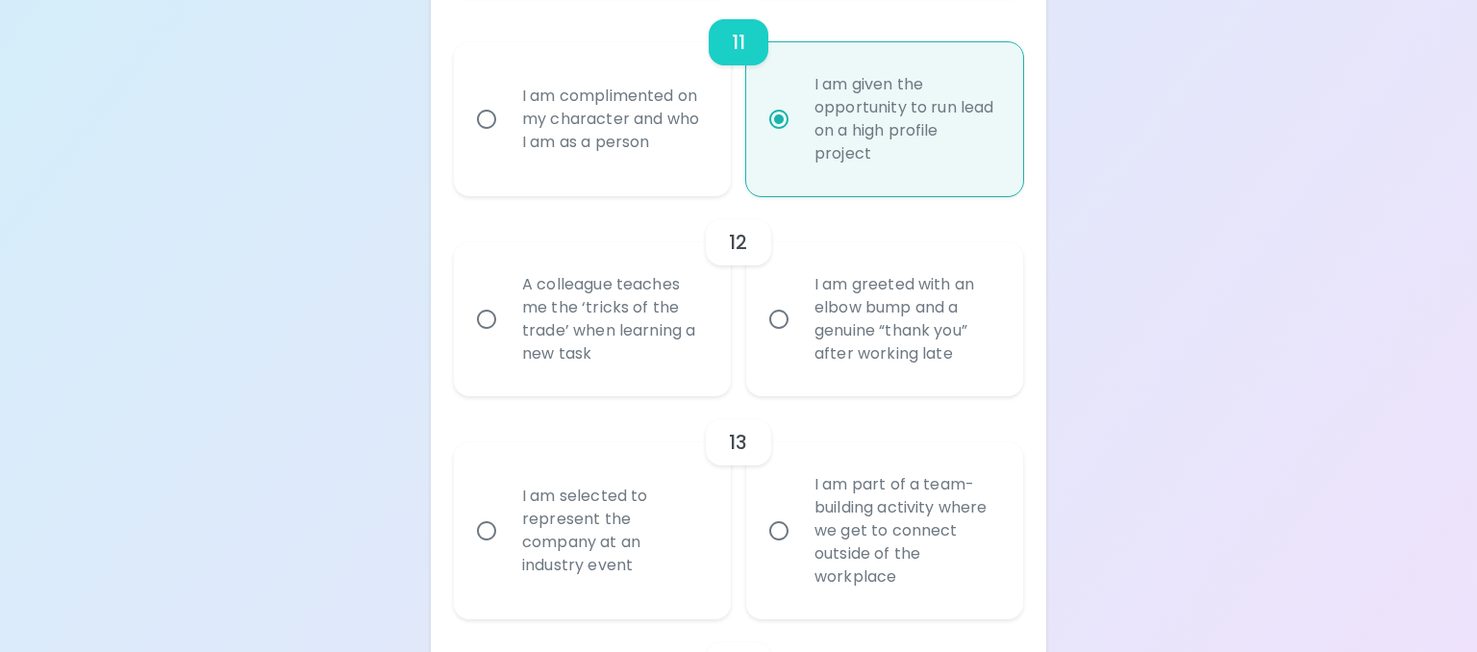
radio input "true"
click at [489, 327] on input "A colleague teaches me the ‘tricks of the trade’ when learning a new task" at bounding box center [486, 319] width 40 height 40
radio input "false"
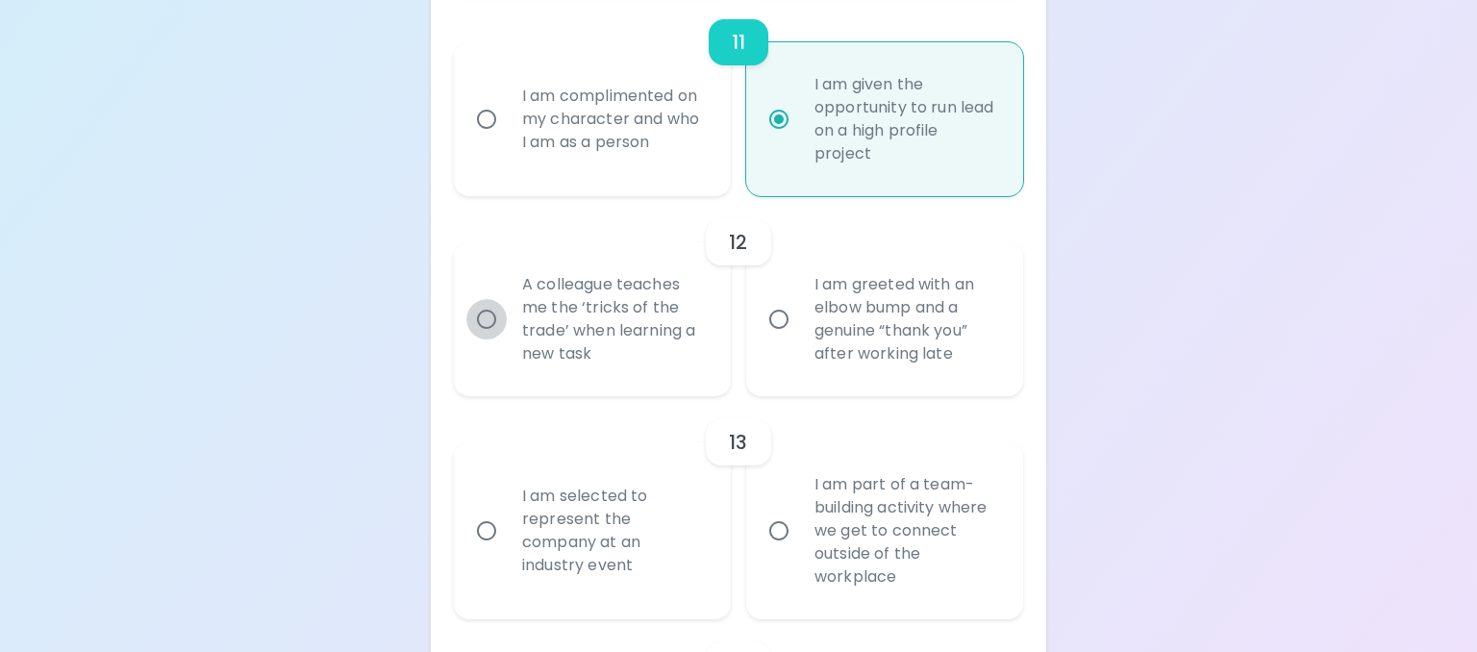
radio input "false"
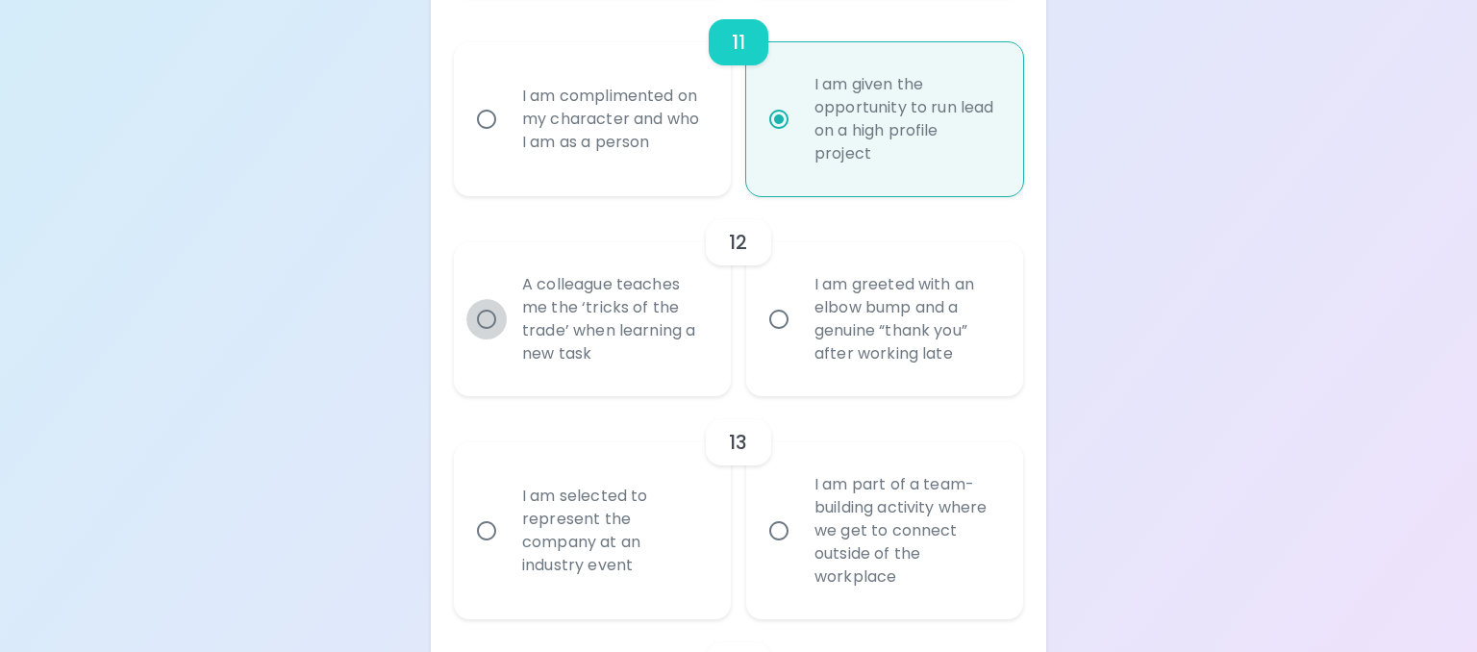
radio input "false"
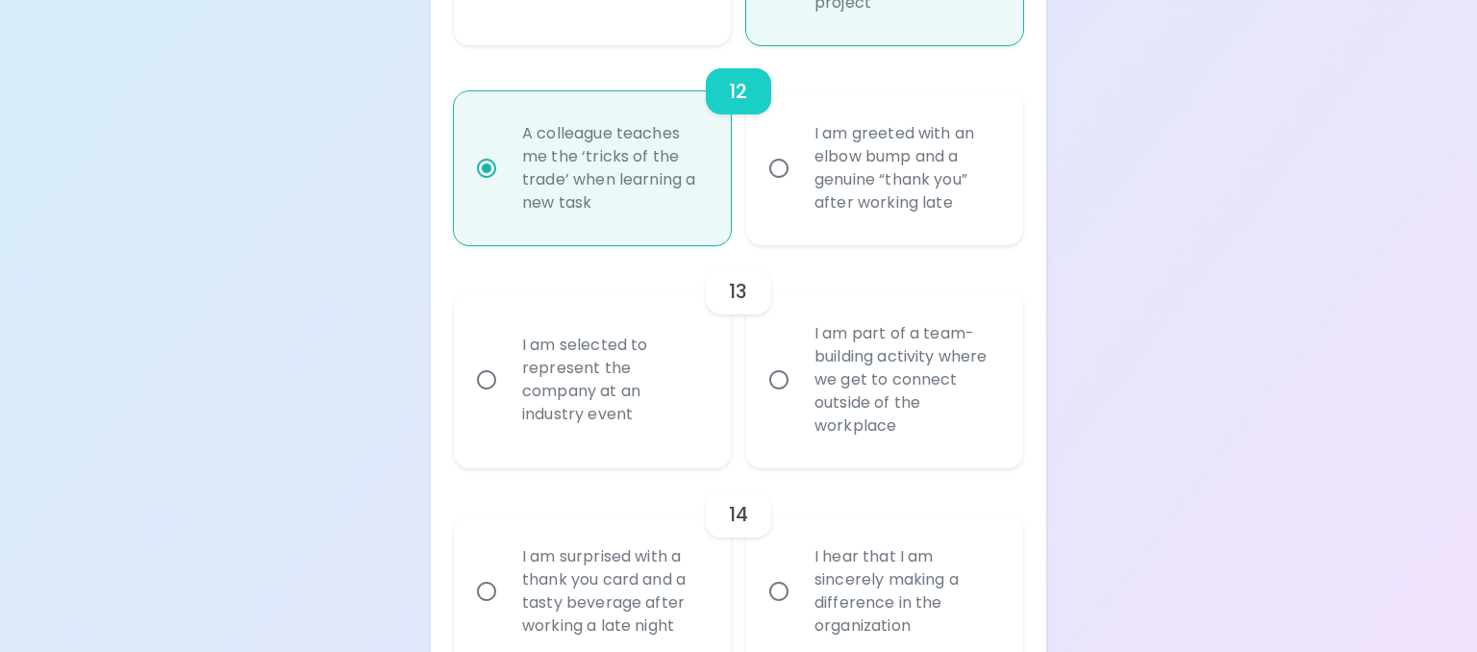
scroll to position [2704, 0]
radio input "true"
click at [493, 385] on input "I am selected to represent the company at an industry event" at bounding box center [486, 377] width 40 height 40
radio input "false"
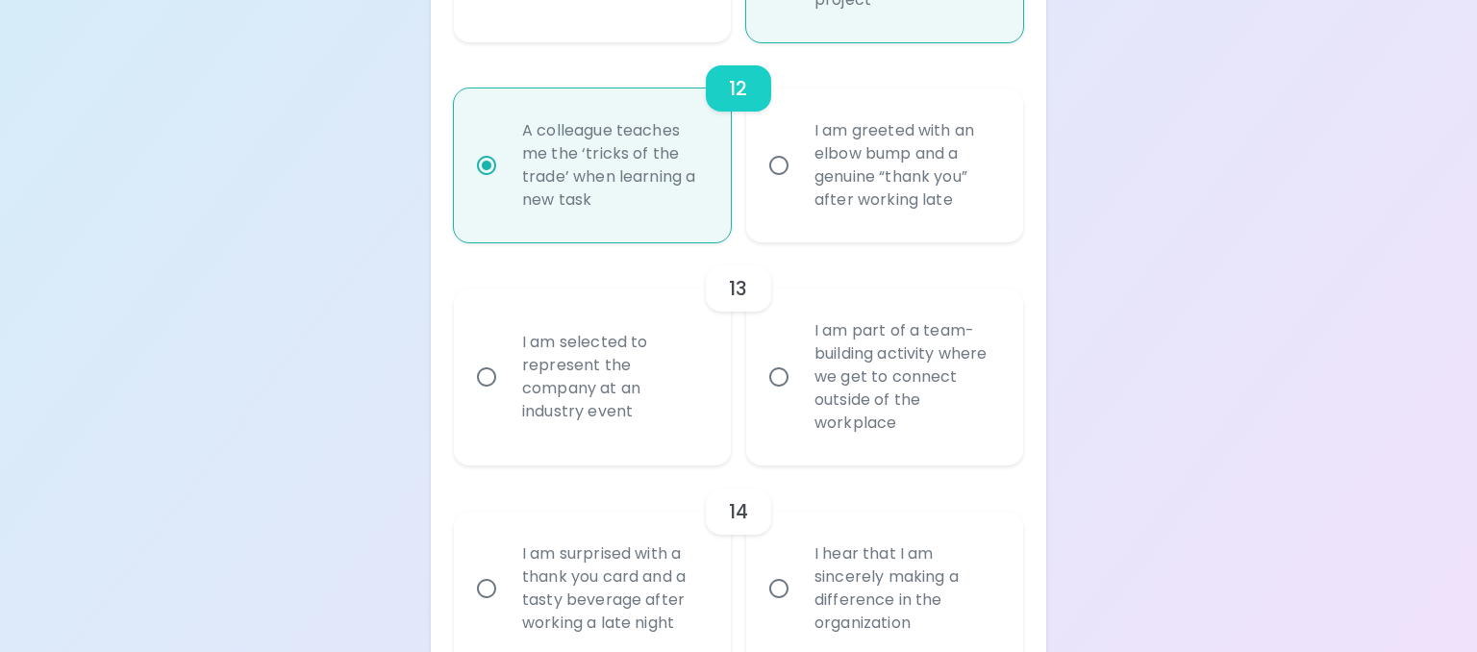
radio input "false"
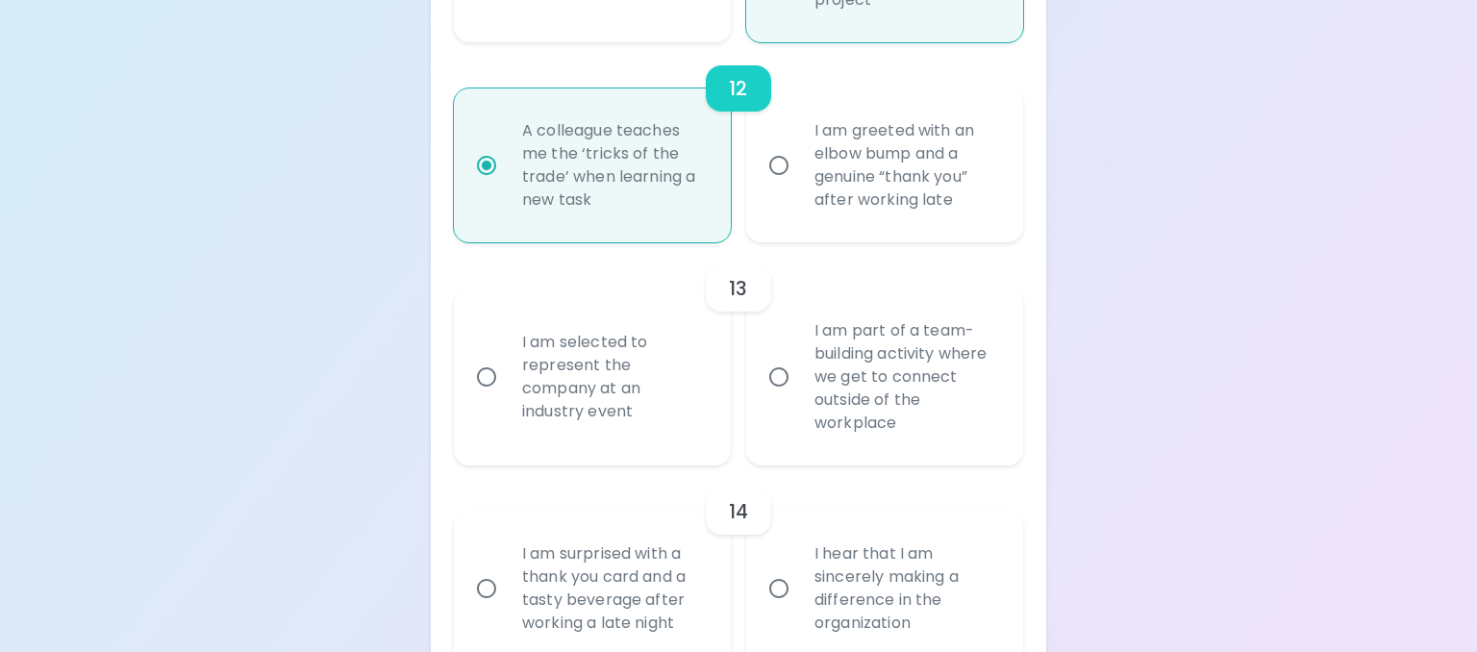
radio input "false"
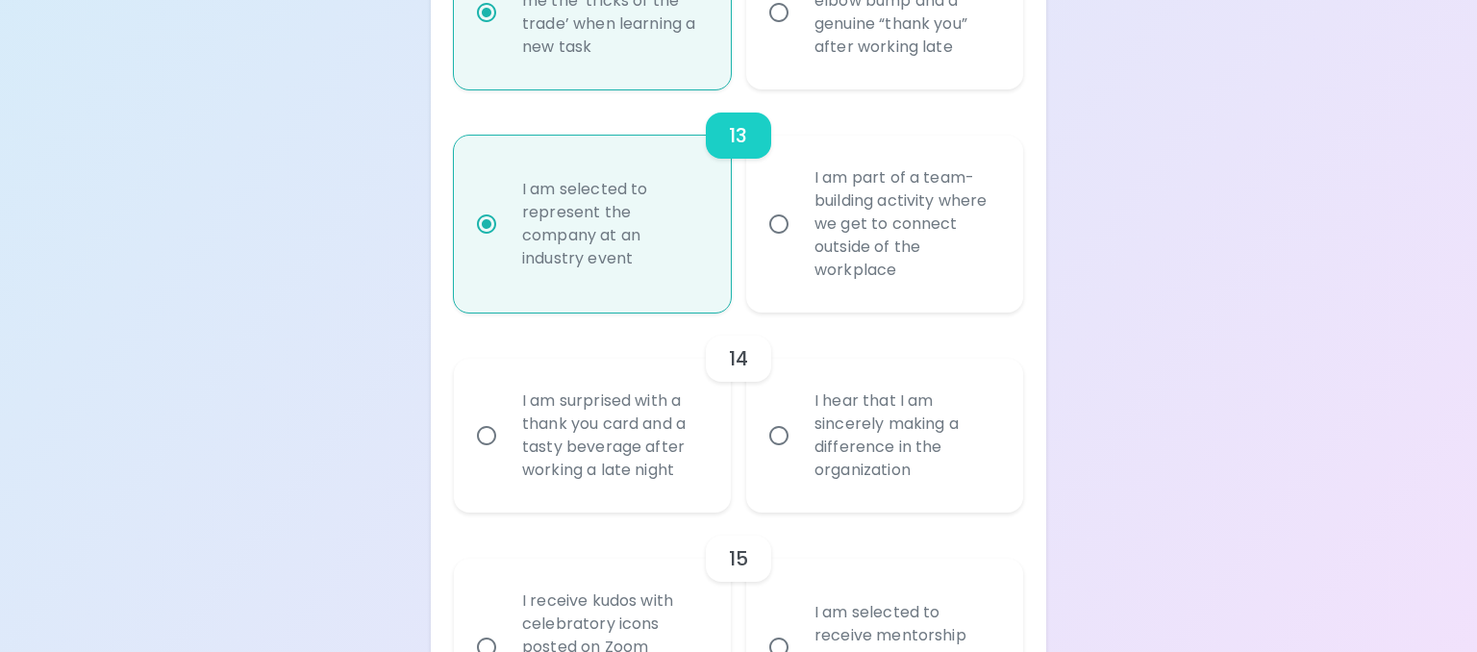
scroll to position [2858, 0]
radio input "true"
click at [775, 438] on input "I hear that I am sincerely making a difference in the organization" at bounding box center [779, 435] width 40 height 40
radio input "false"
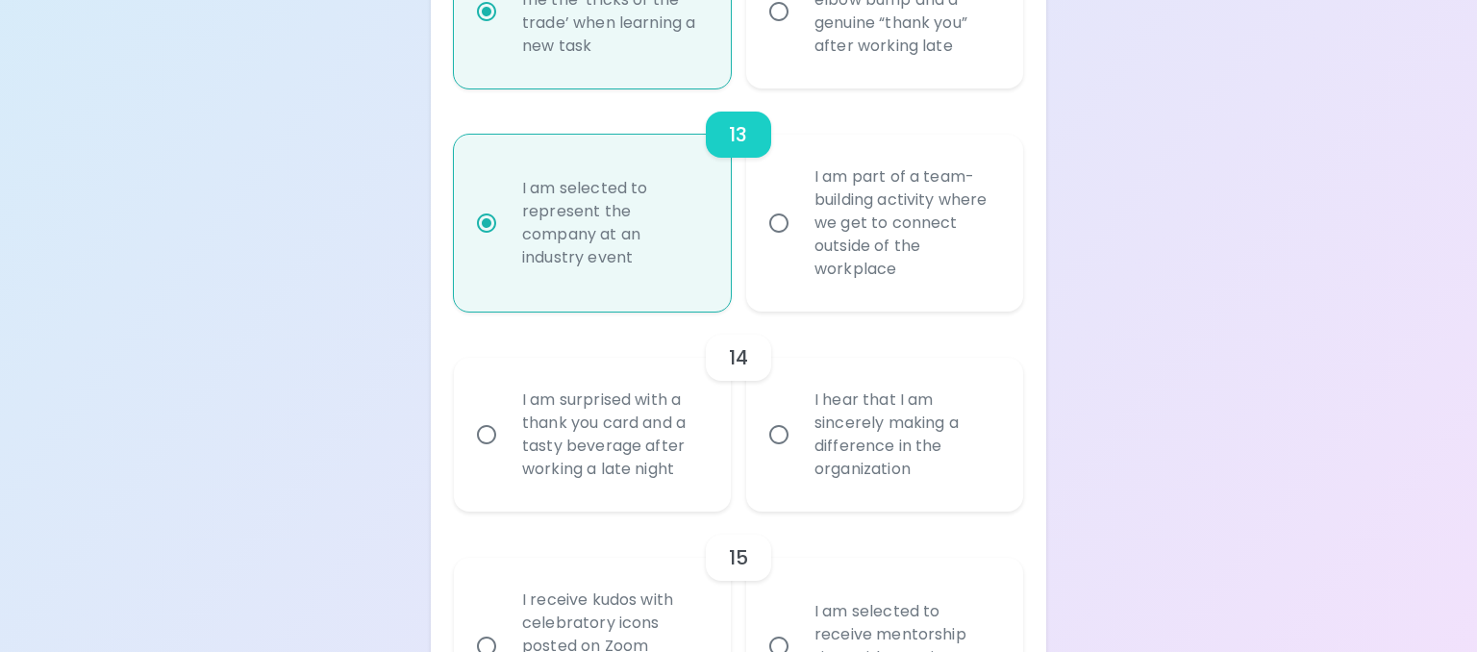
radio input "false"
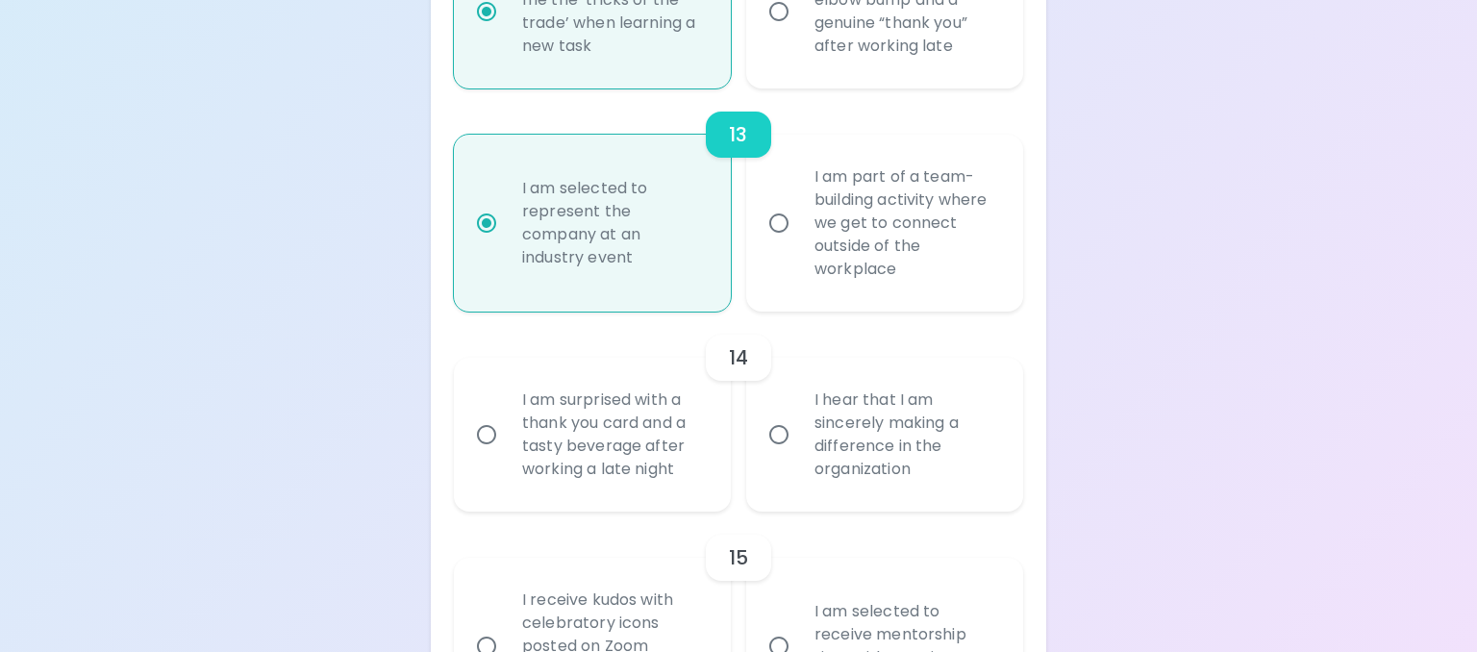
radio input "false"
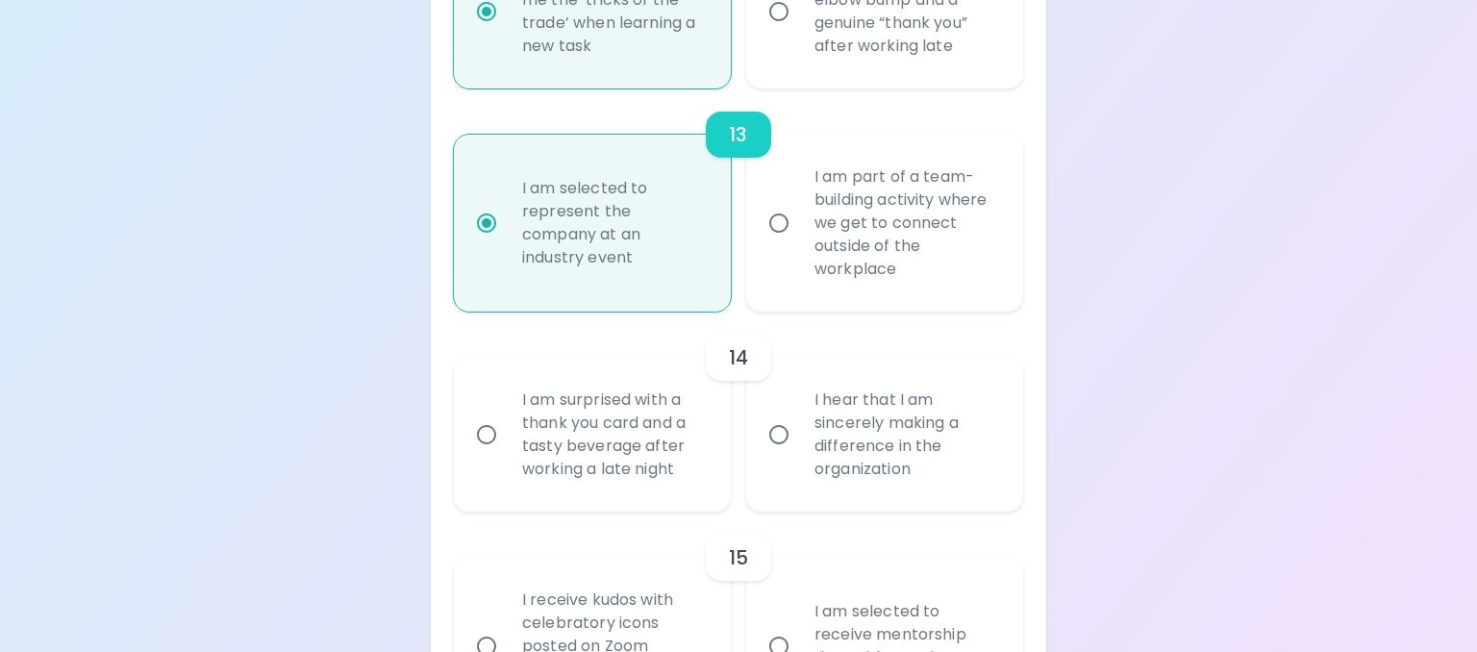
radio input "false"
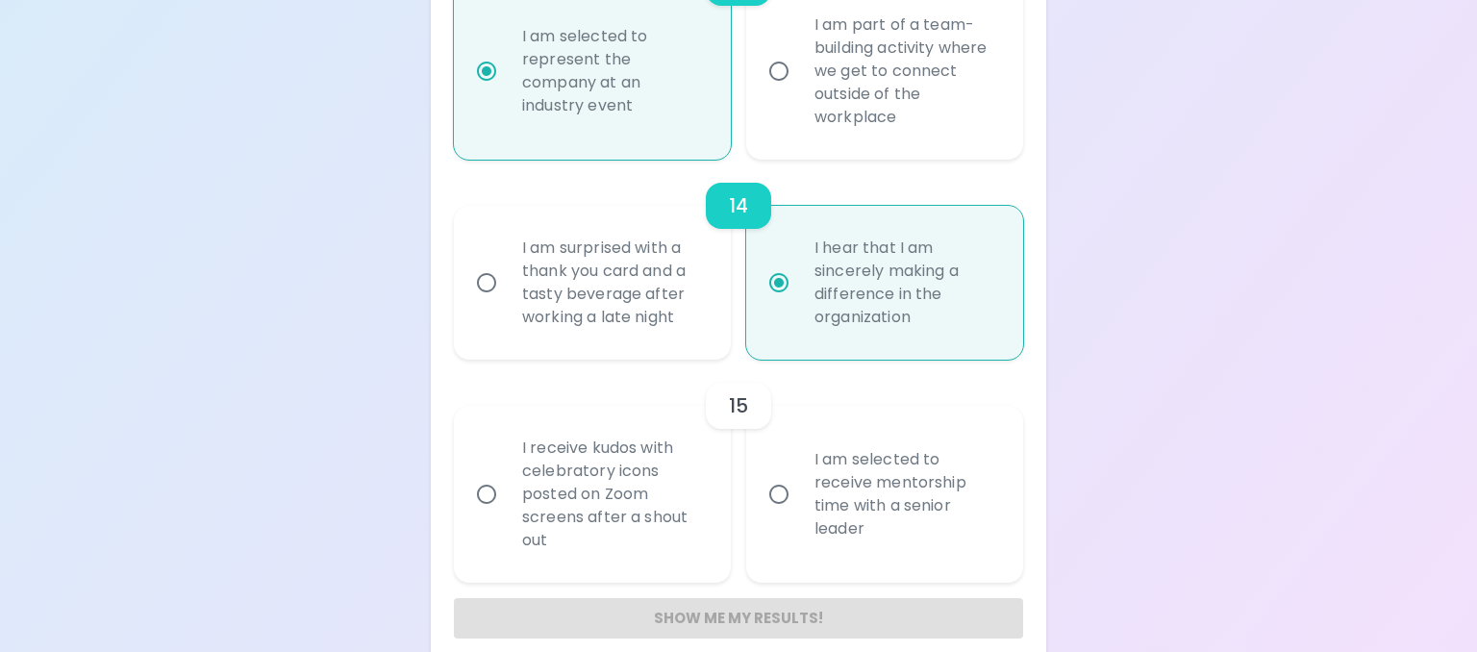
scroll to position [3011, 0]
radio input "true"
click at [775, 486] on input "I am selected to receive mentorship time with a senior leader" at bounding box center [779, 492] width 40 height 40
radio input "false"
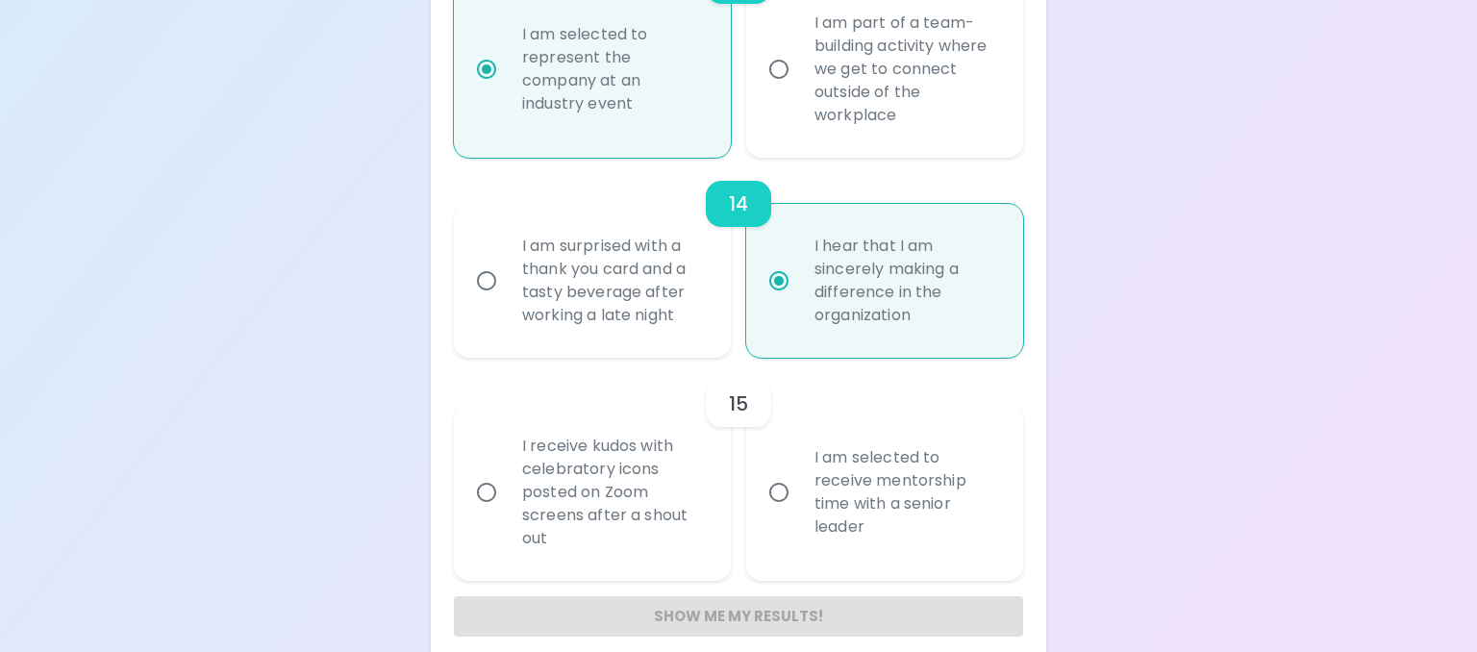
radio input "false"
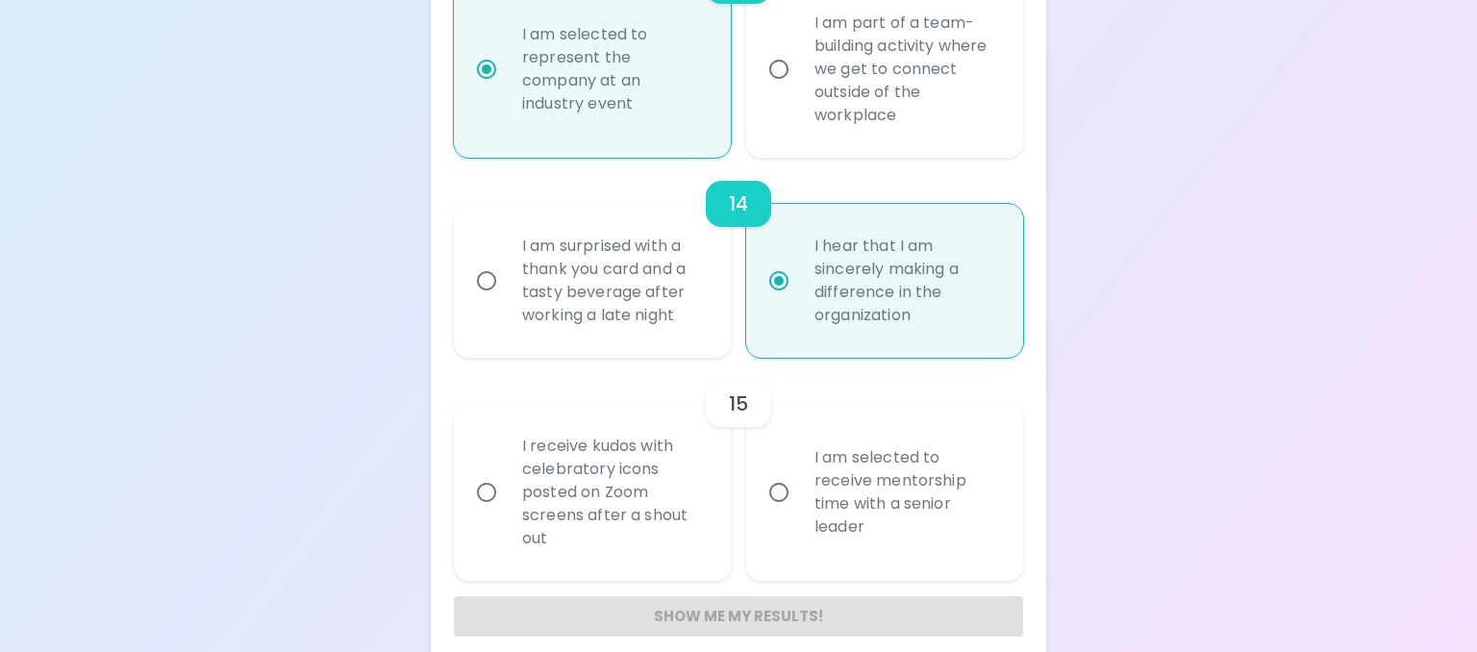
radio input "false"
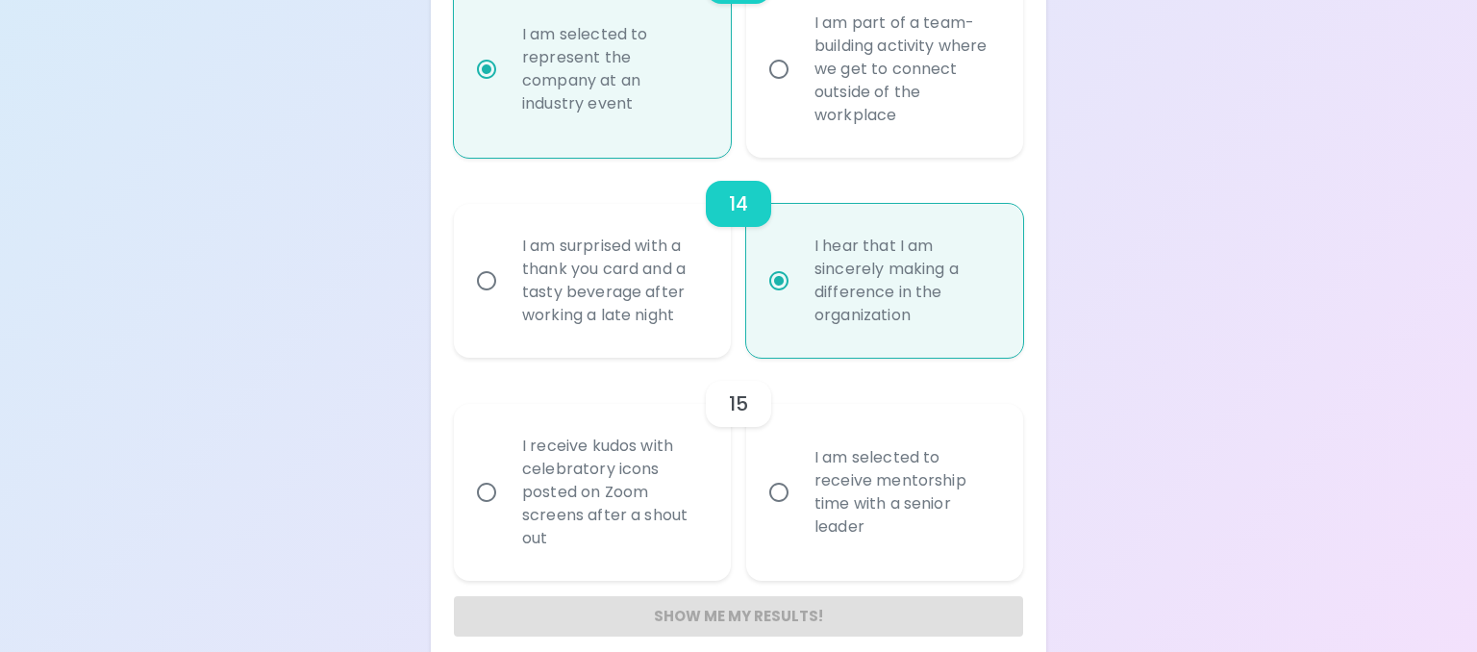
radio input "false"
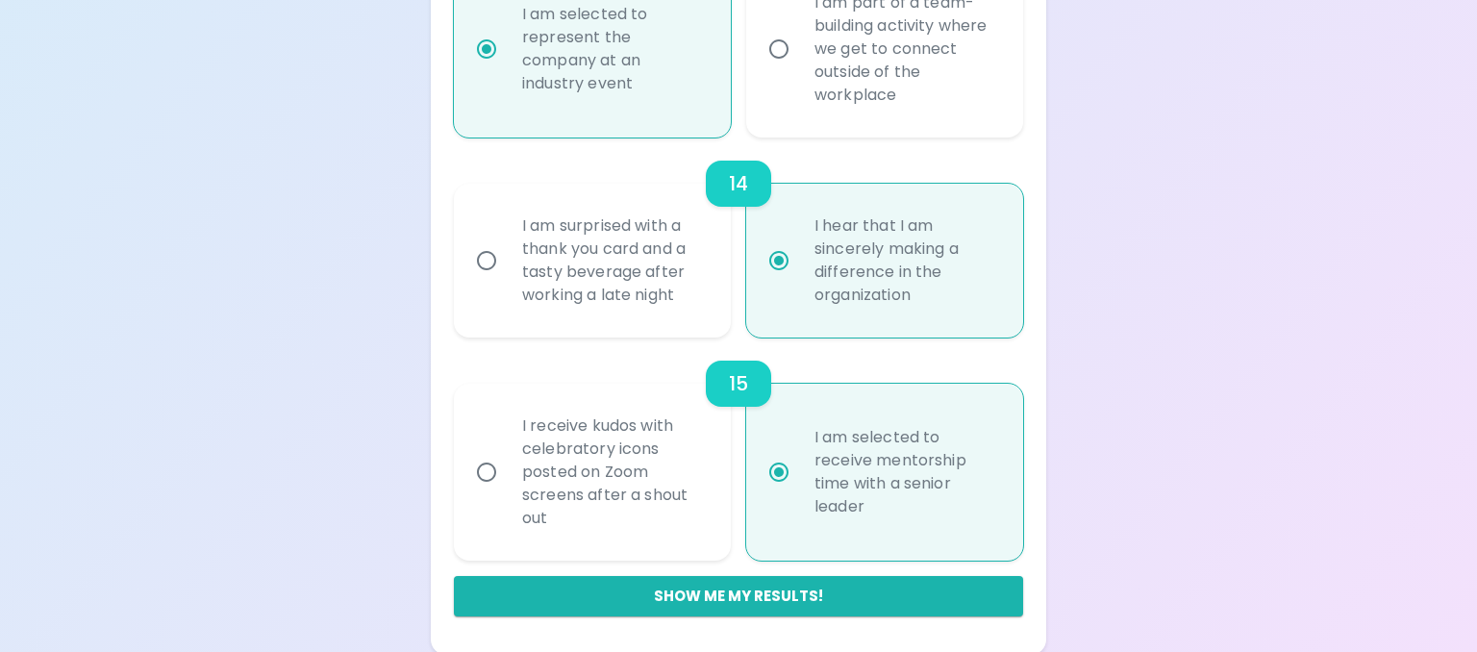
scroll to position [3034, 0]
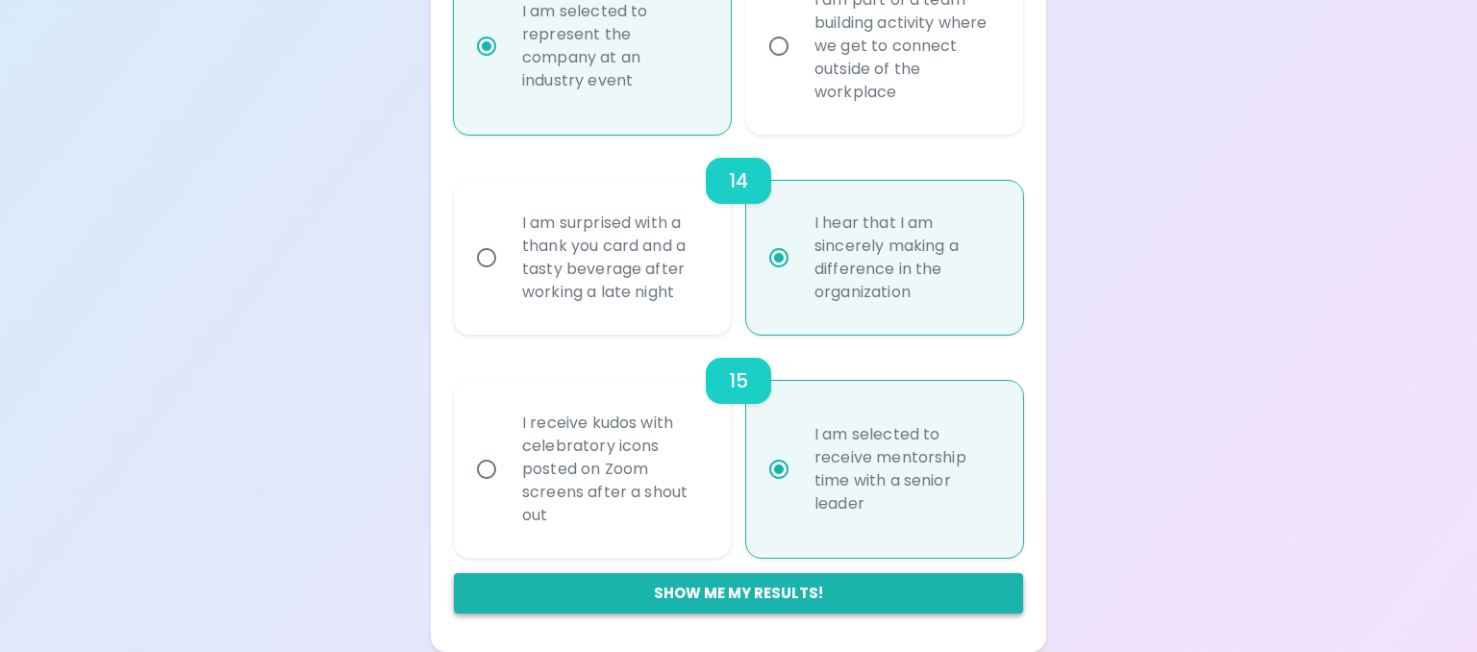
radio input "true"
click at [731, 590] on button "Show me my results!" at bounding box center [738, 593] width 569 height 40
radio input "false"
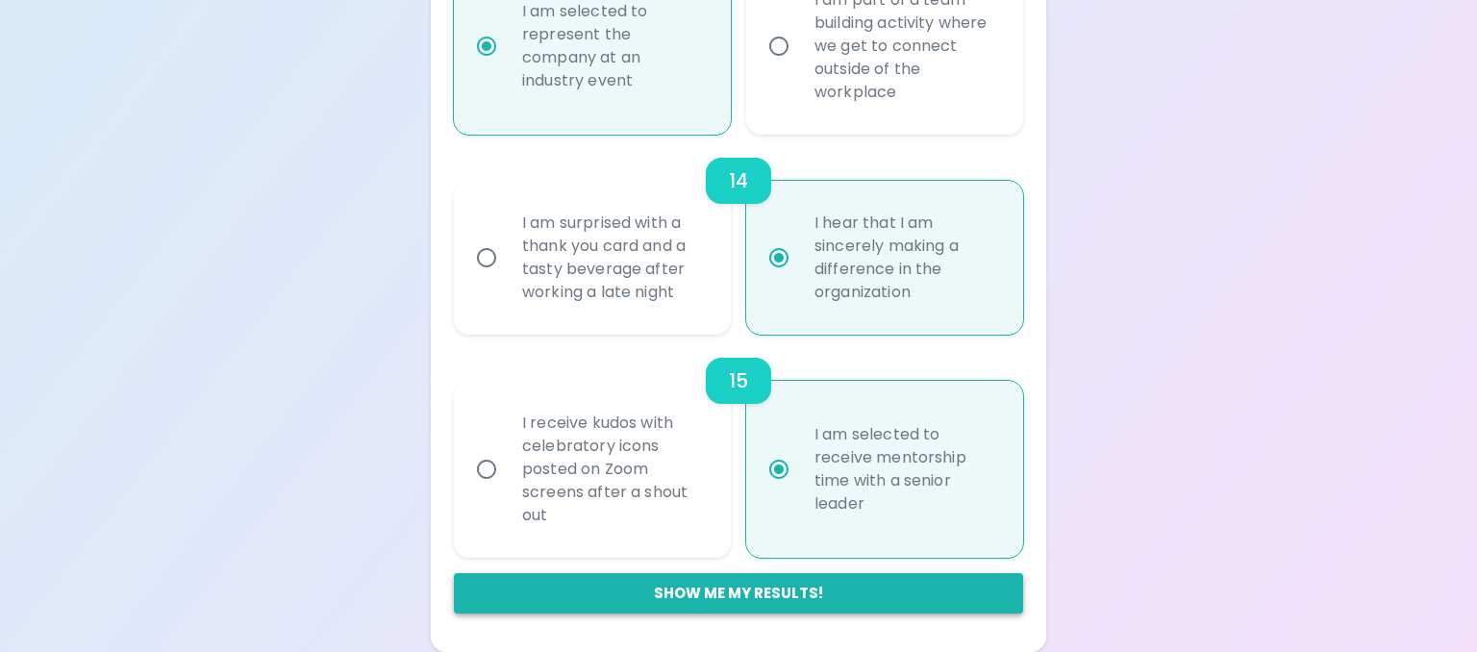
radio input "false"
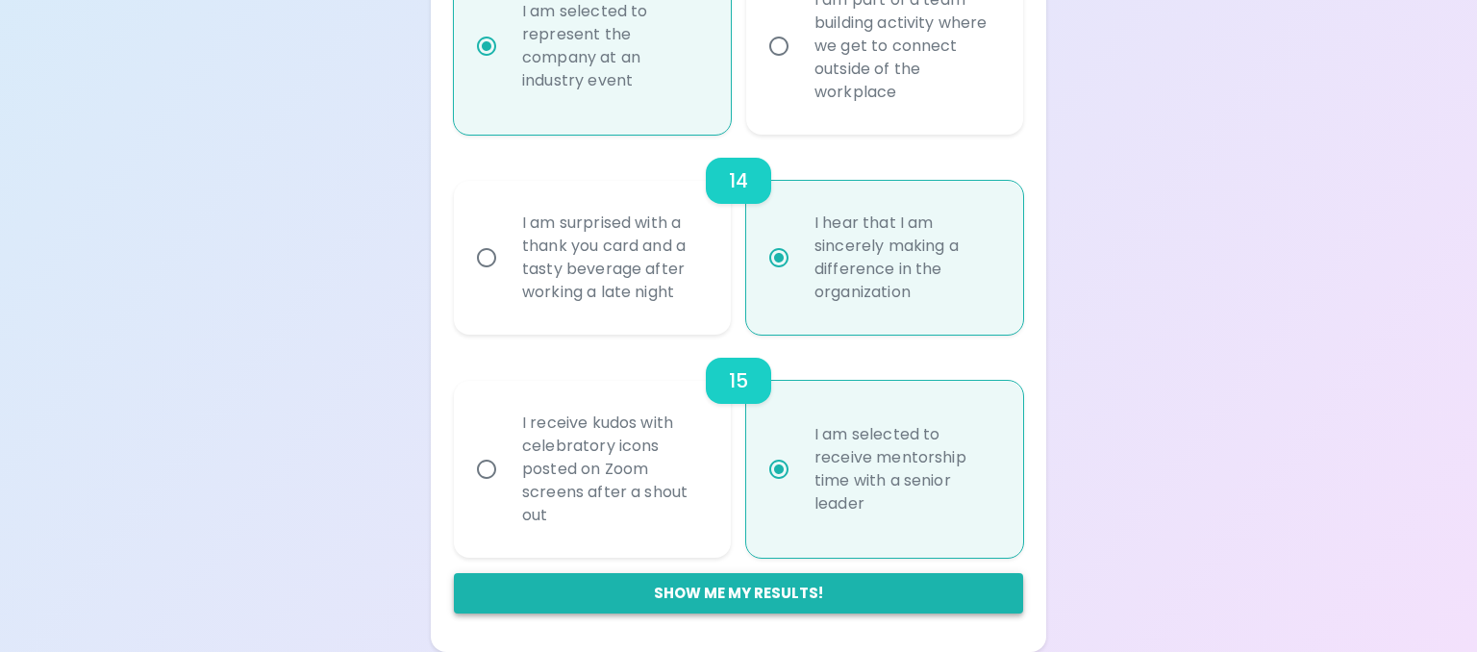
radio input "false"
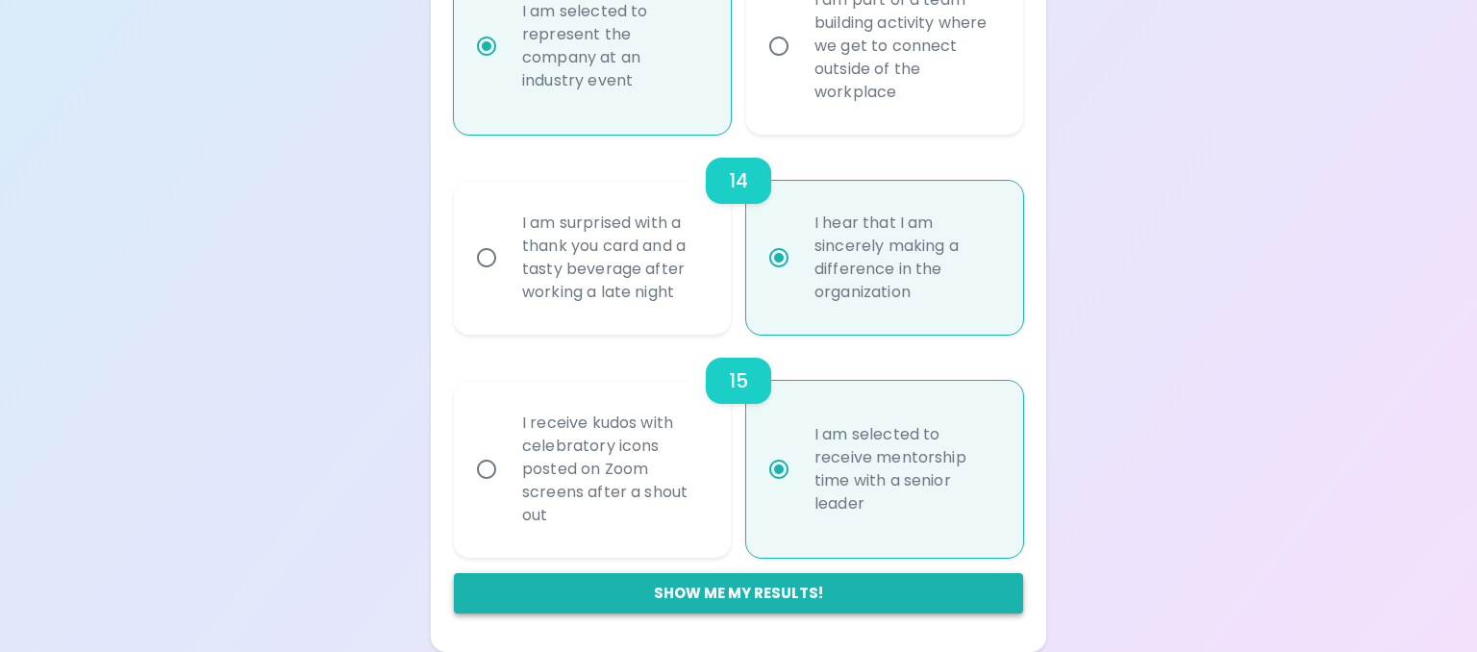
radio input "false"
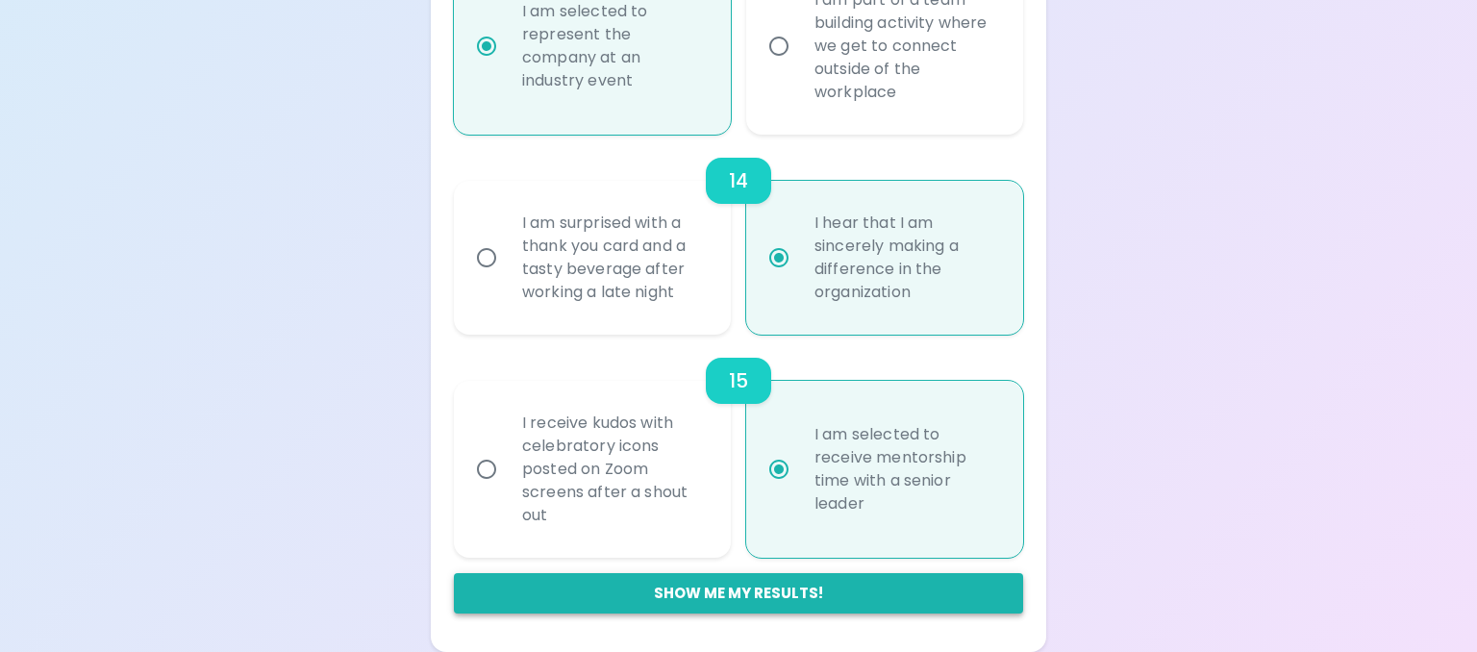
radio input "false"
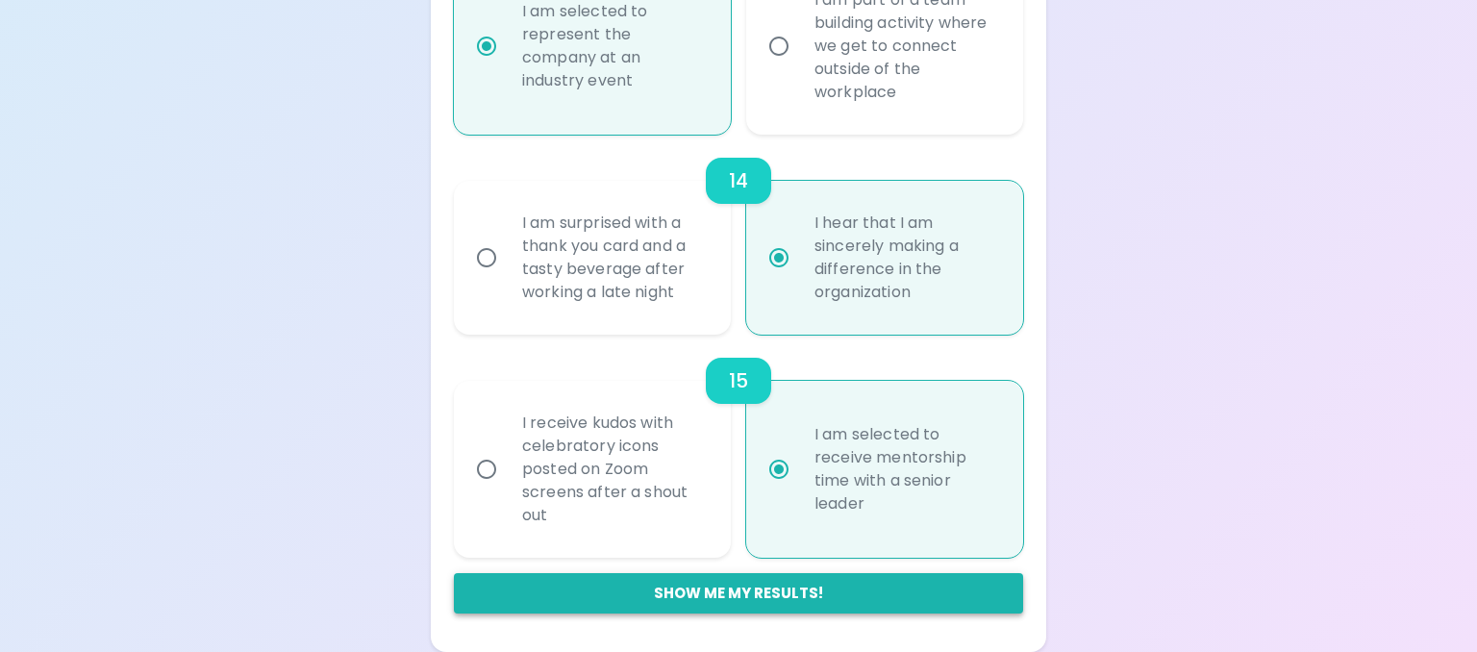
radio input "false"
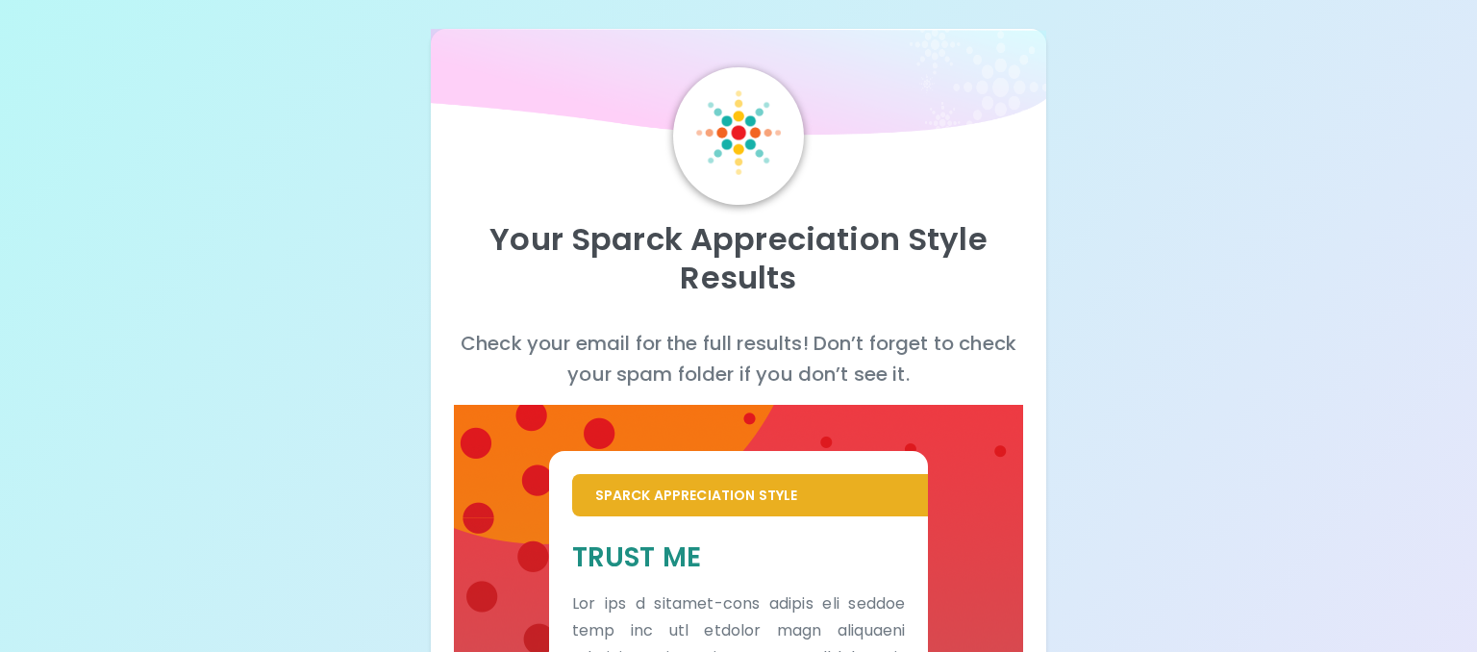
scroll to position [0, 0]
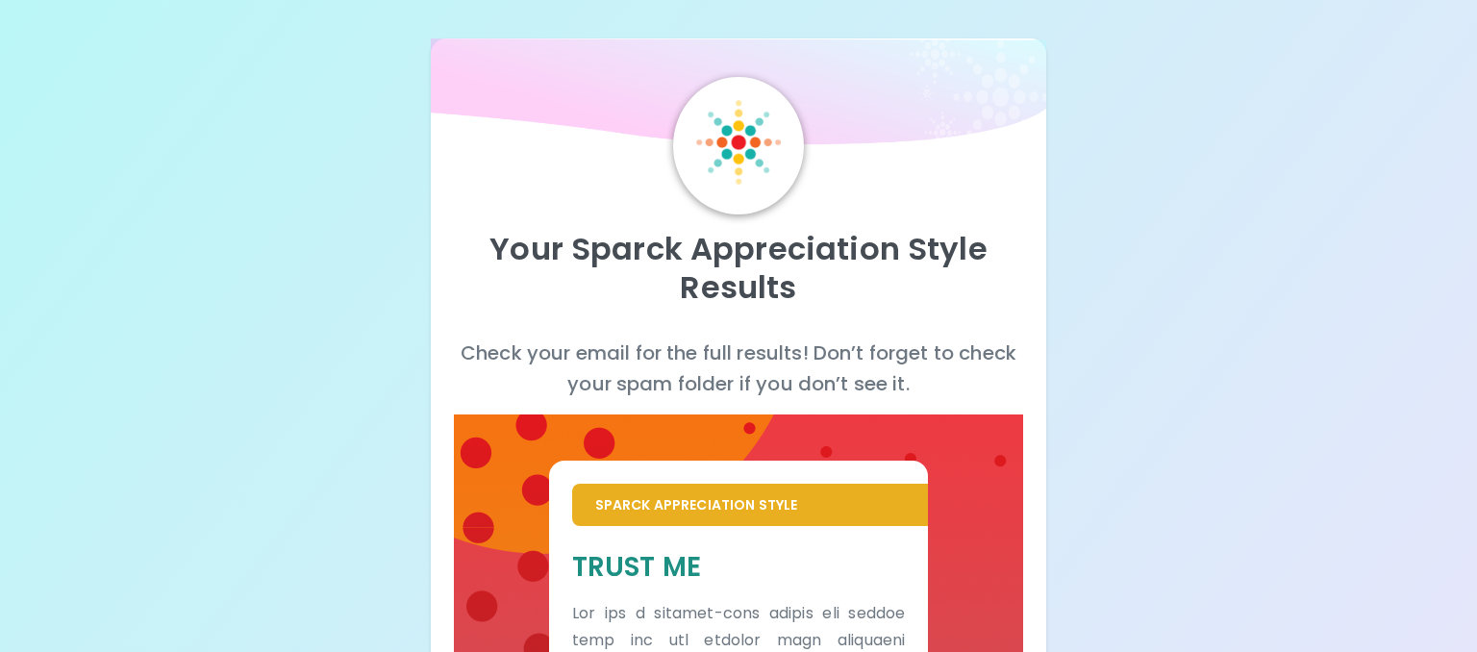
click at [742, 151] on img at bounding box center [738, 142] width 85 height 85
